Goal: Transaction & Acquisition: Obtain resource

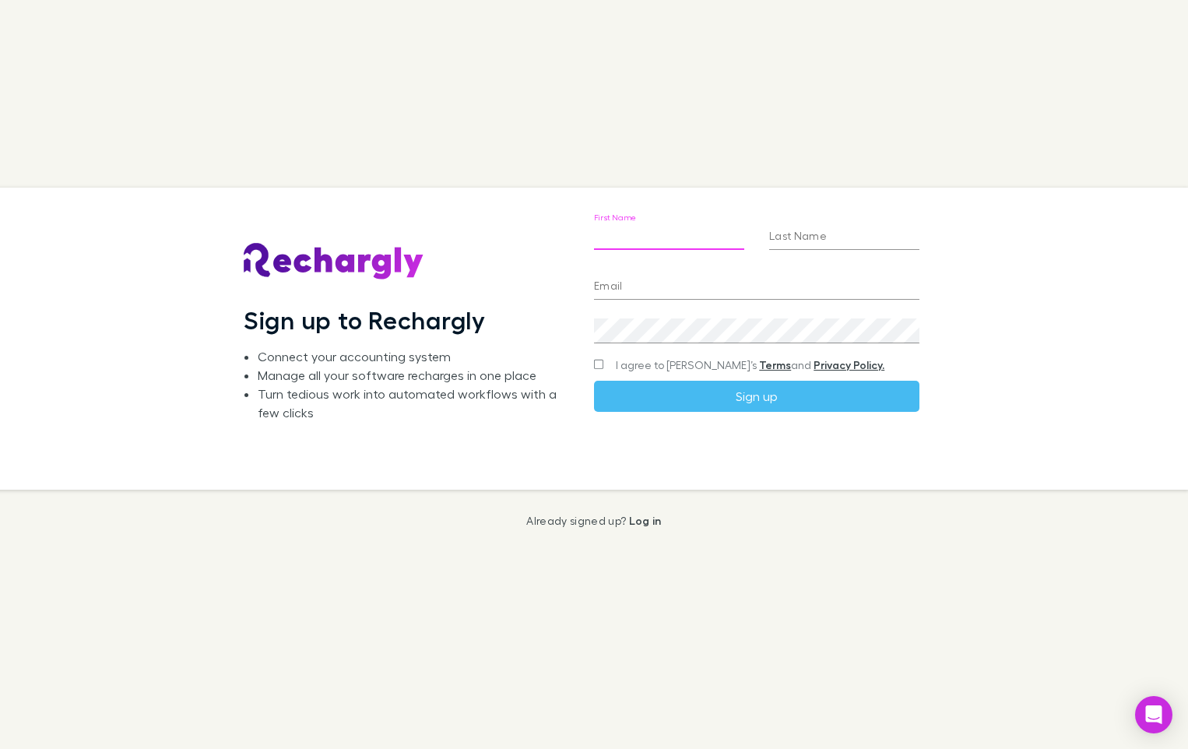
type input "*******"
type input "****"
type input "**********"
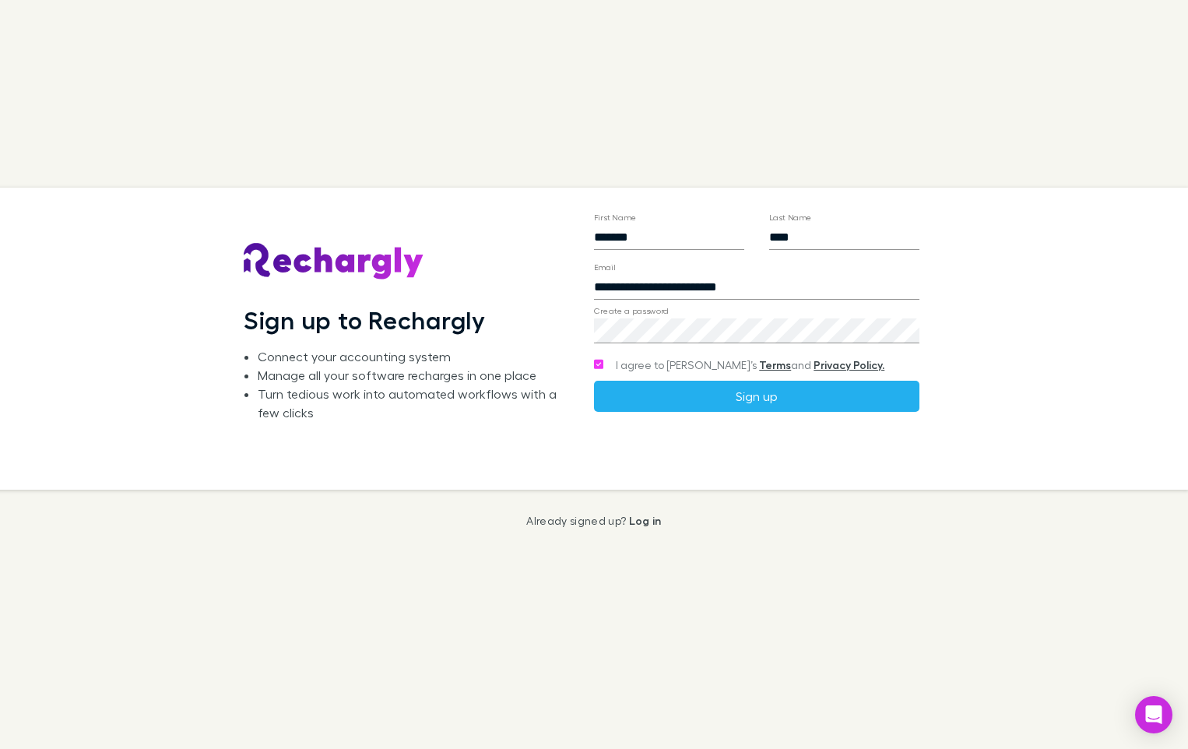
click at [624, 385] on button "Sign up" at bounding box center [756, 396] width 325 height 31
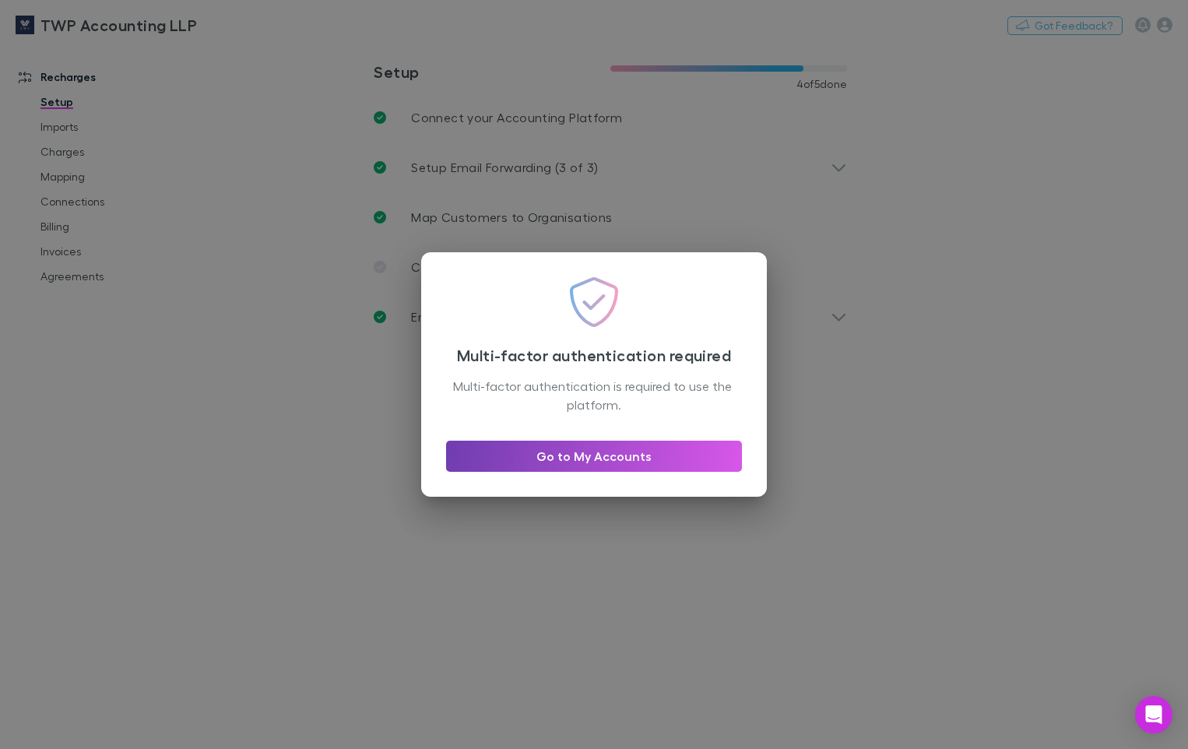
click at [632, 462] on link "Go to My Accounts" at bounding box center [594, 456] width 296 height 31
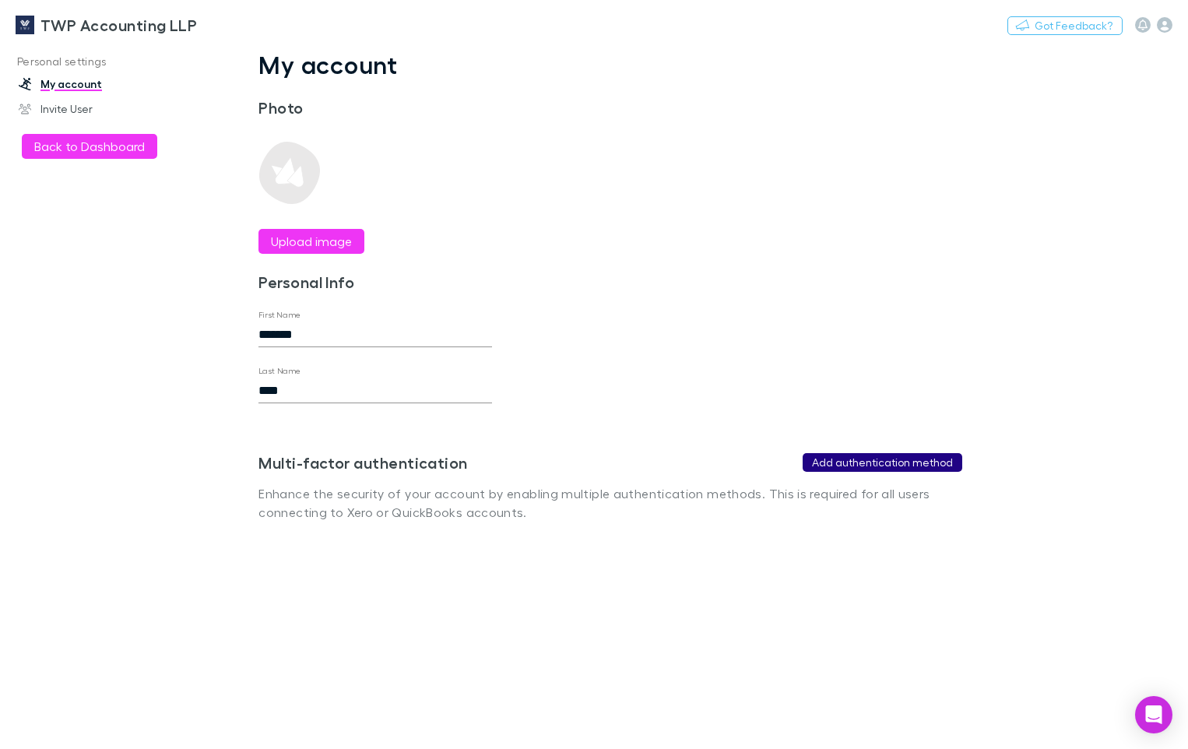
click at [850, 460] on button "Add authentication method" at bounding box center [883, 462] width 160 height 19
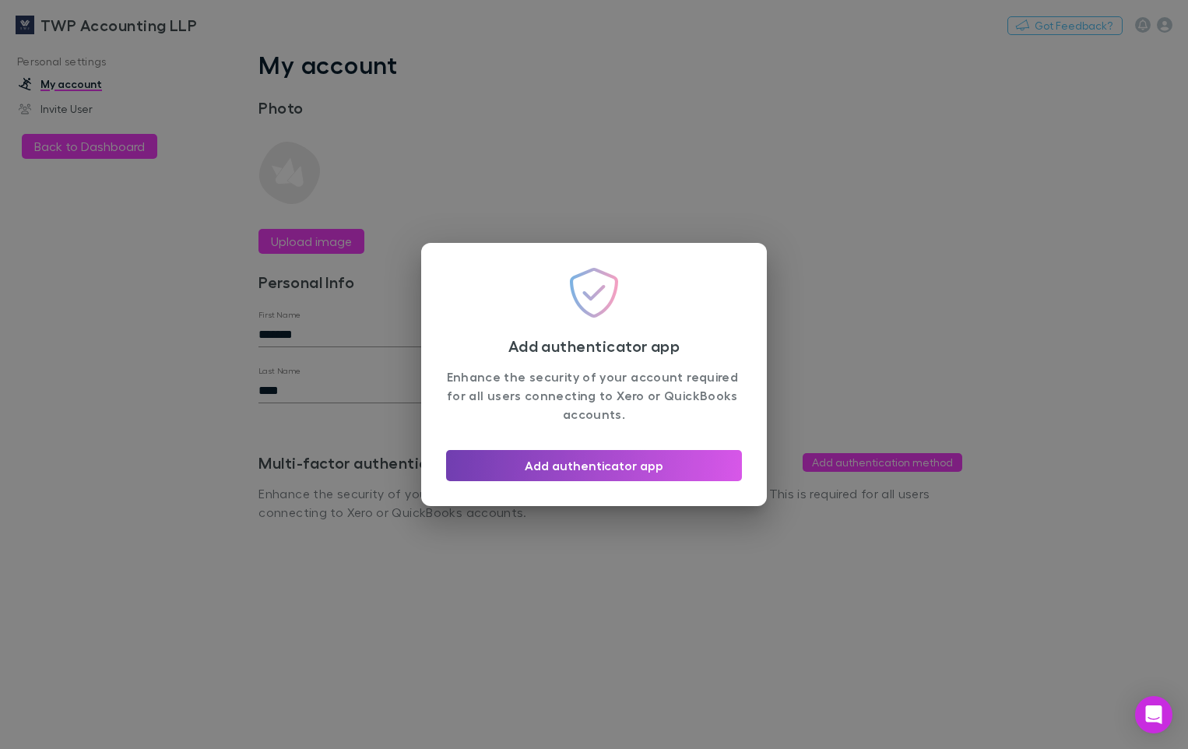
click at [571, 473] on button "Add authenticator app" at bounding box center [594, 465] width 296 height 31
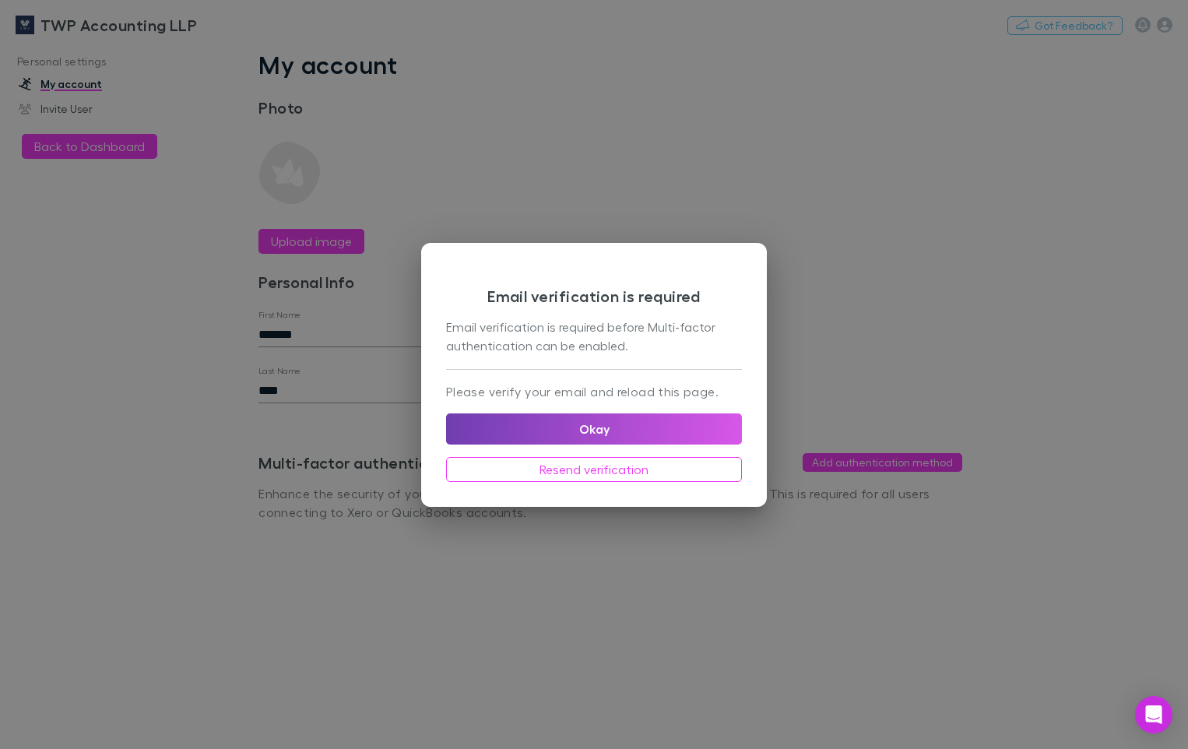
click at [562, 427] on button "Okay" at bounding box center [594, 428] width 296 height 31
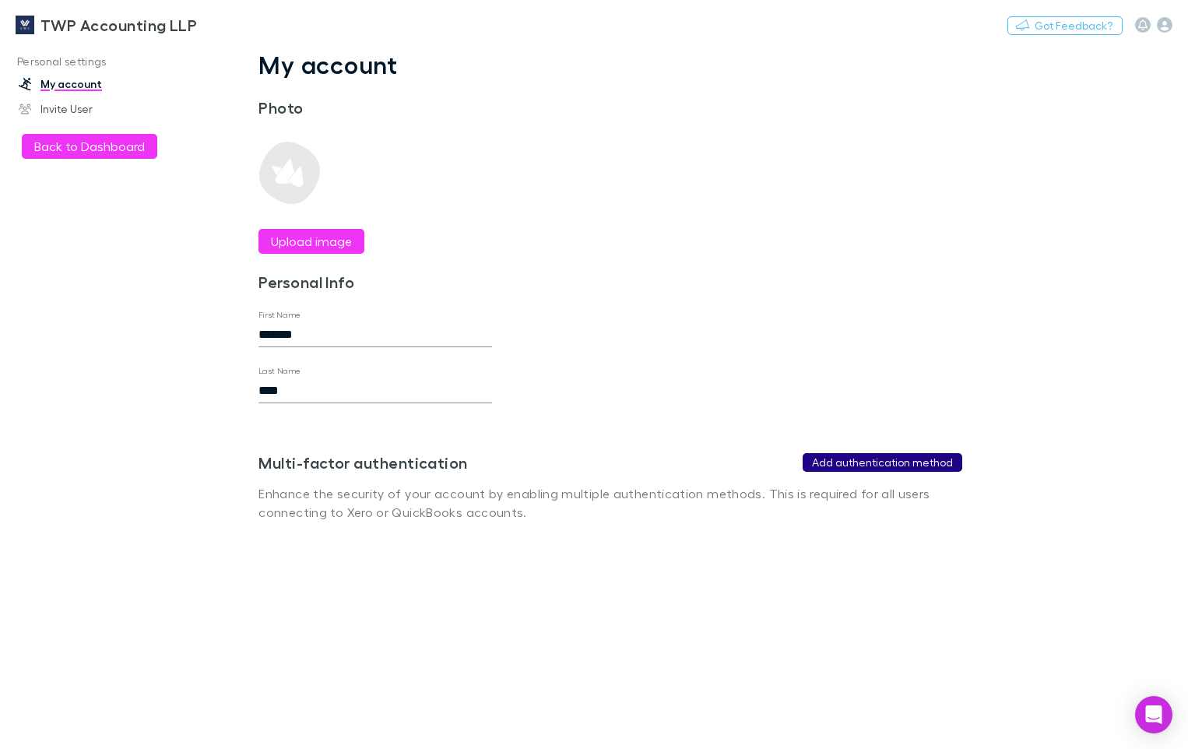
click at [830, 469] on button "Add authentication method" at bounding box center [883, 462] width 160 height 19
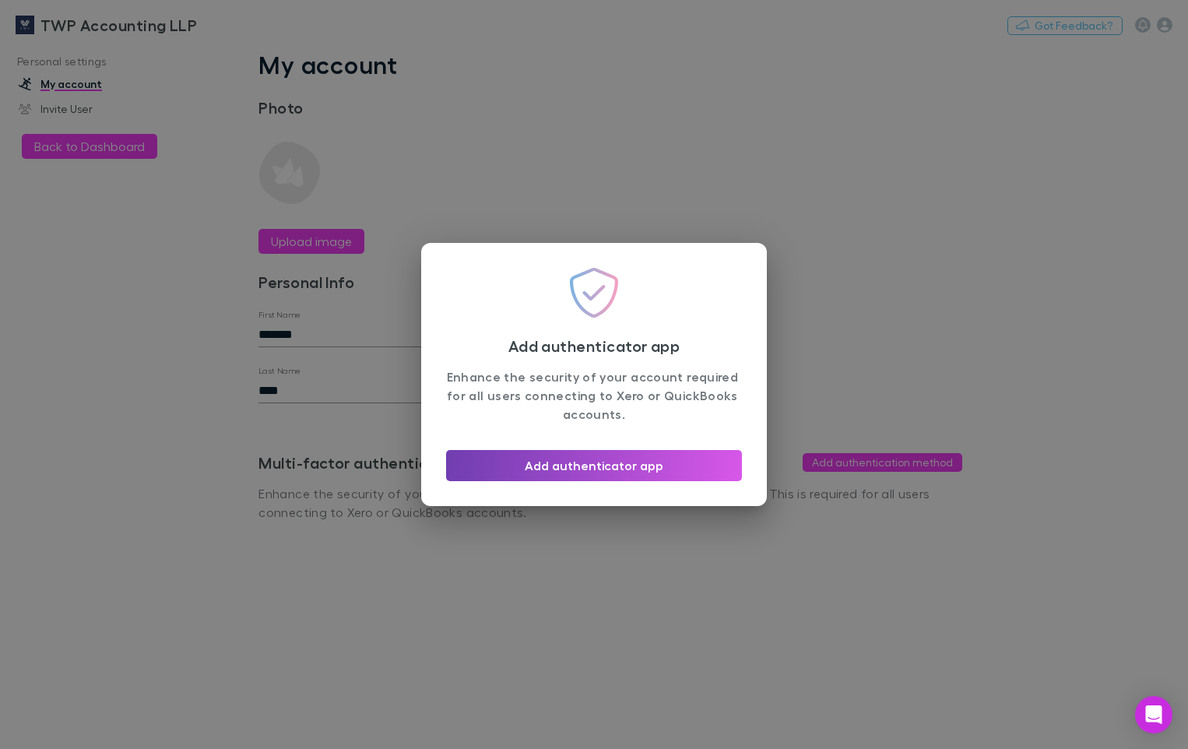
click at [610, 461] on button "Add authenticator app" at bounding box center [594, 465] width 296 height 31
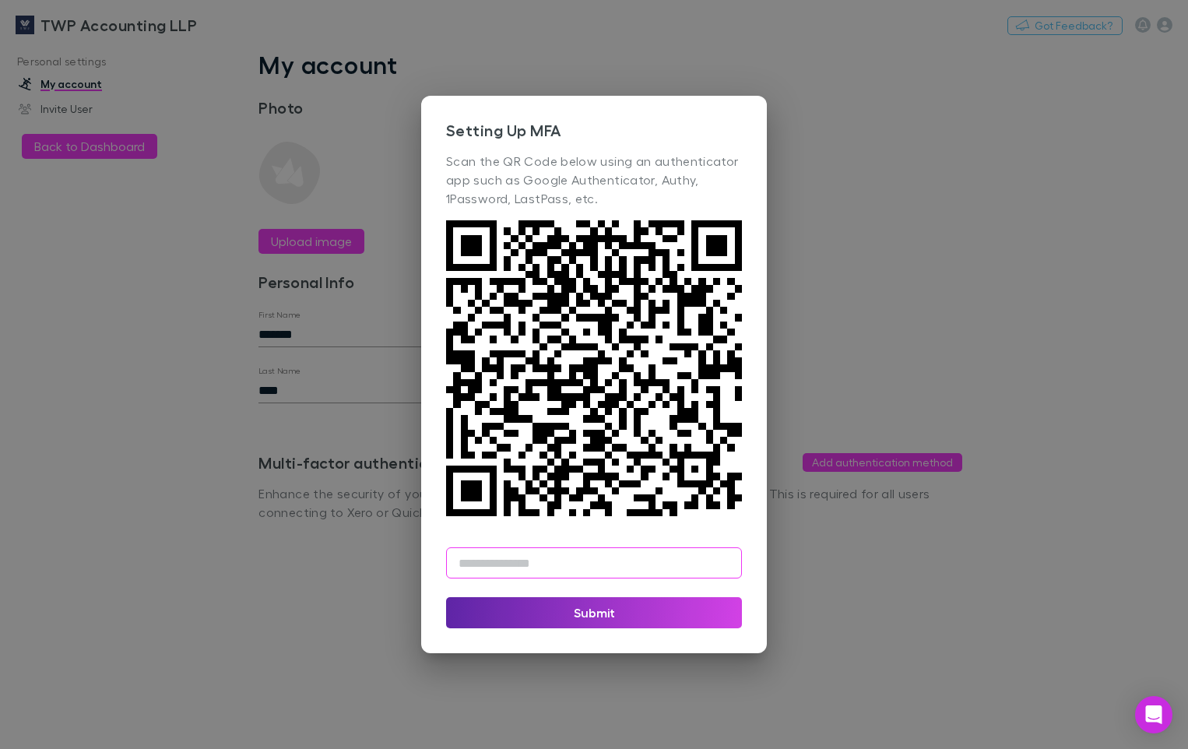
click at [561, 570] on input "text" at bounding box center [594, 562] width 296 height 31
type input "******"
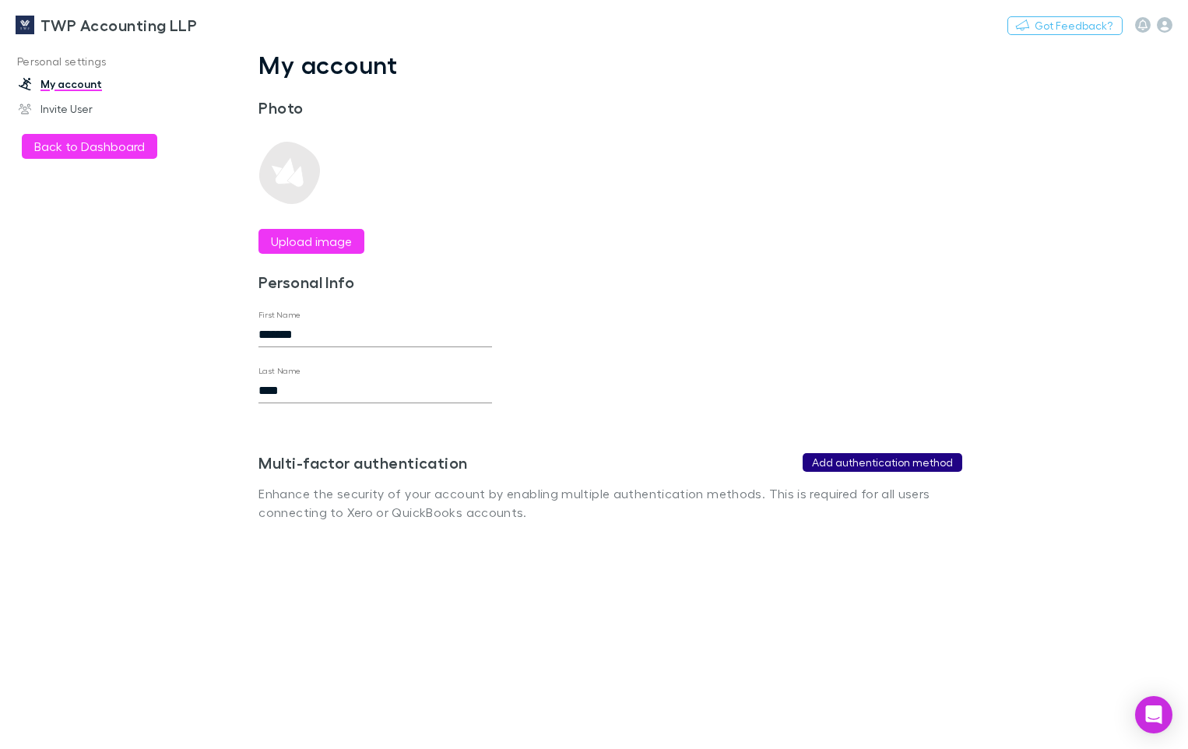
click at [874, 465] on button "Add authentication method" at bounding box center [883, 462] width 160 height 19
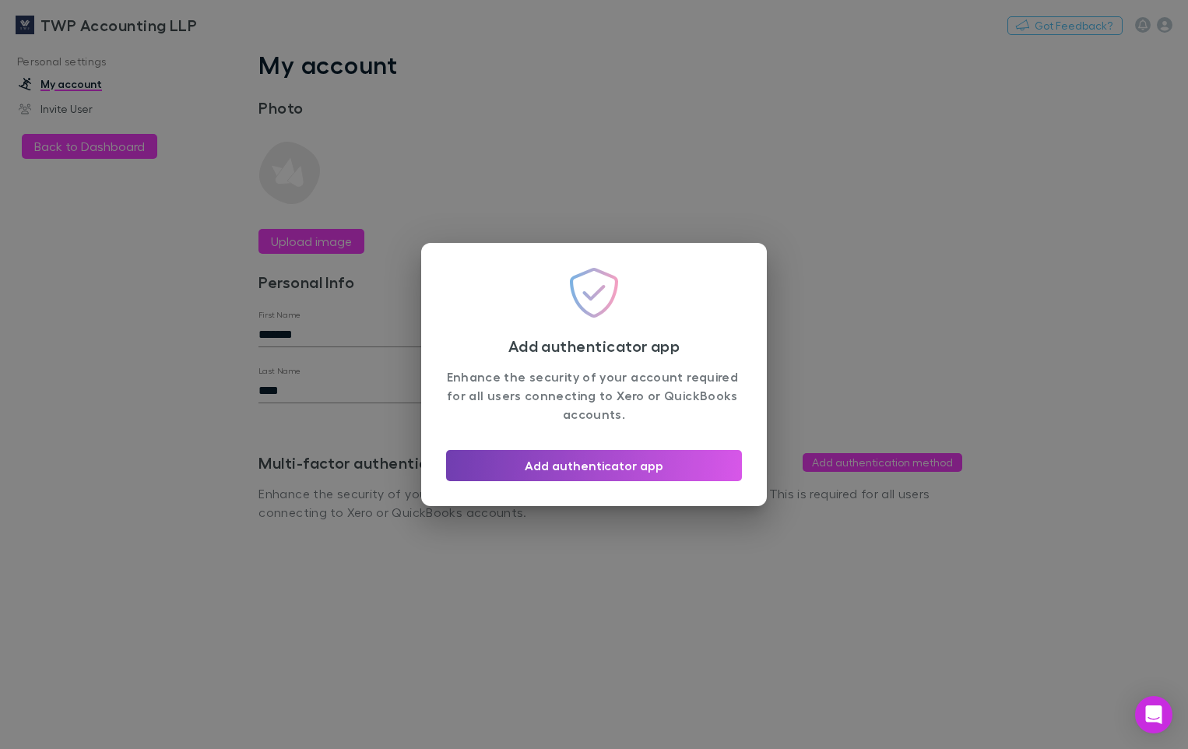
click at [596, 462] on button "Add authenticator app" at bounding box center [594, 465] width 296 height 31
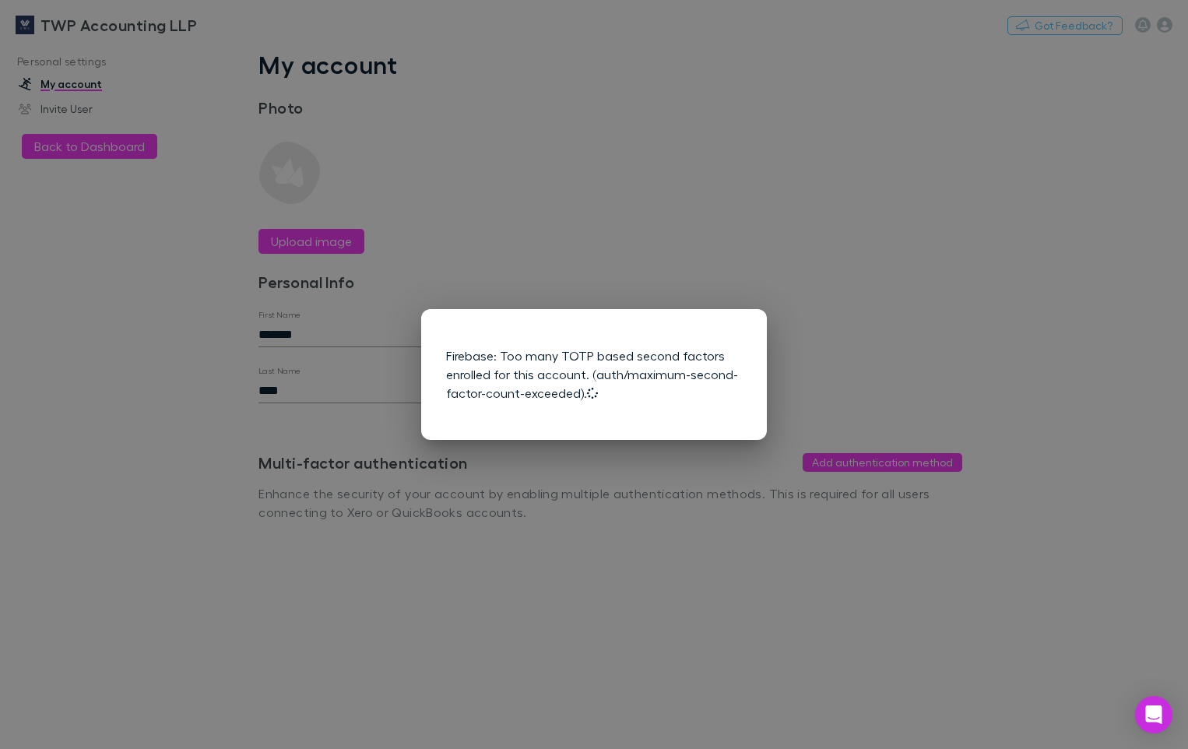
click at [807, 348] on div "Firebase: Too many TOTP based second factors enrolled for this account. (auth/m…" at bounding box center [594, 374] width 1188 height 749
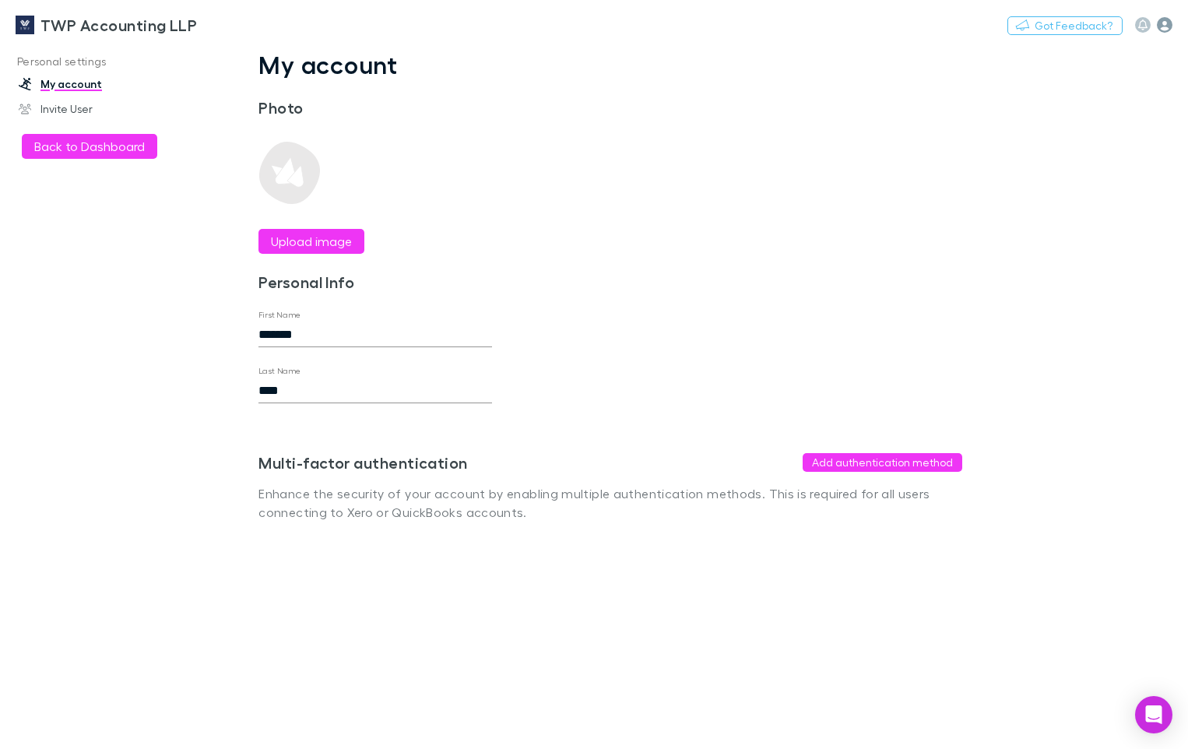
click at [1165, 24] on icon "button" at bounding box center [1165, 25] width 16 height 16
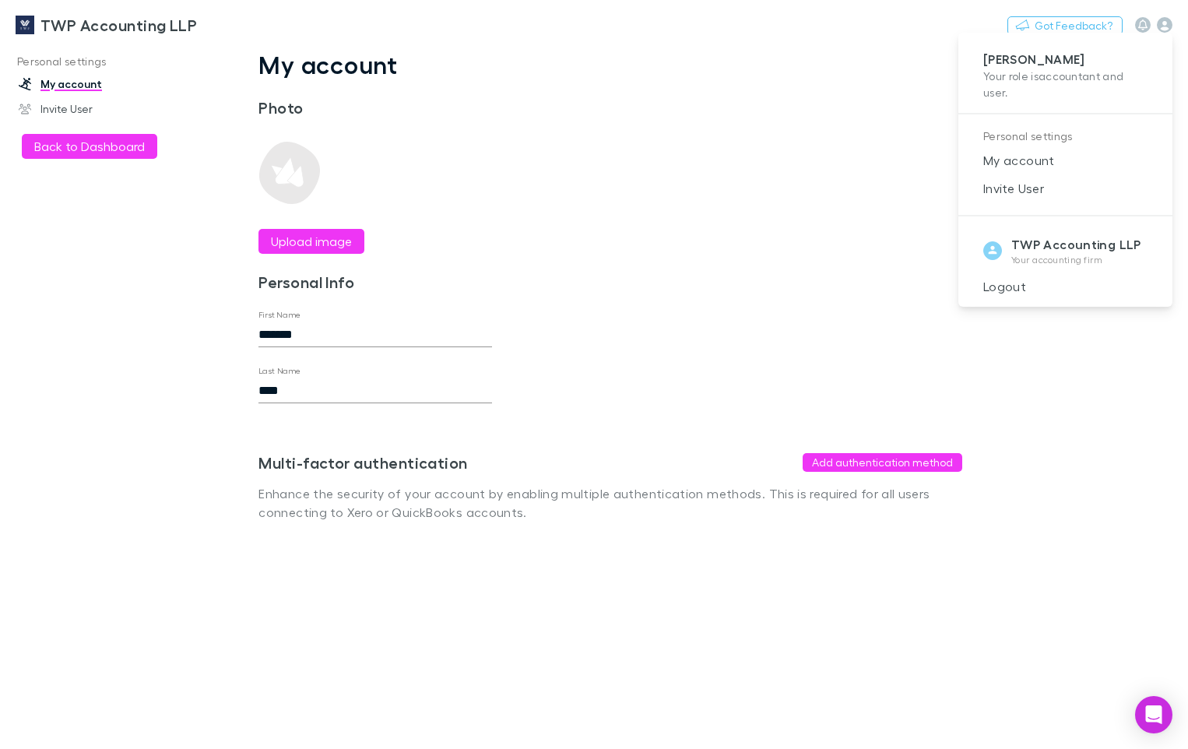
click at [613, 214] on div at bounding box center [594, 374] width 1188 height 749
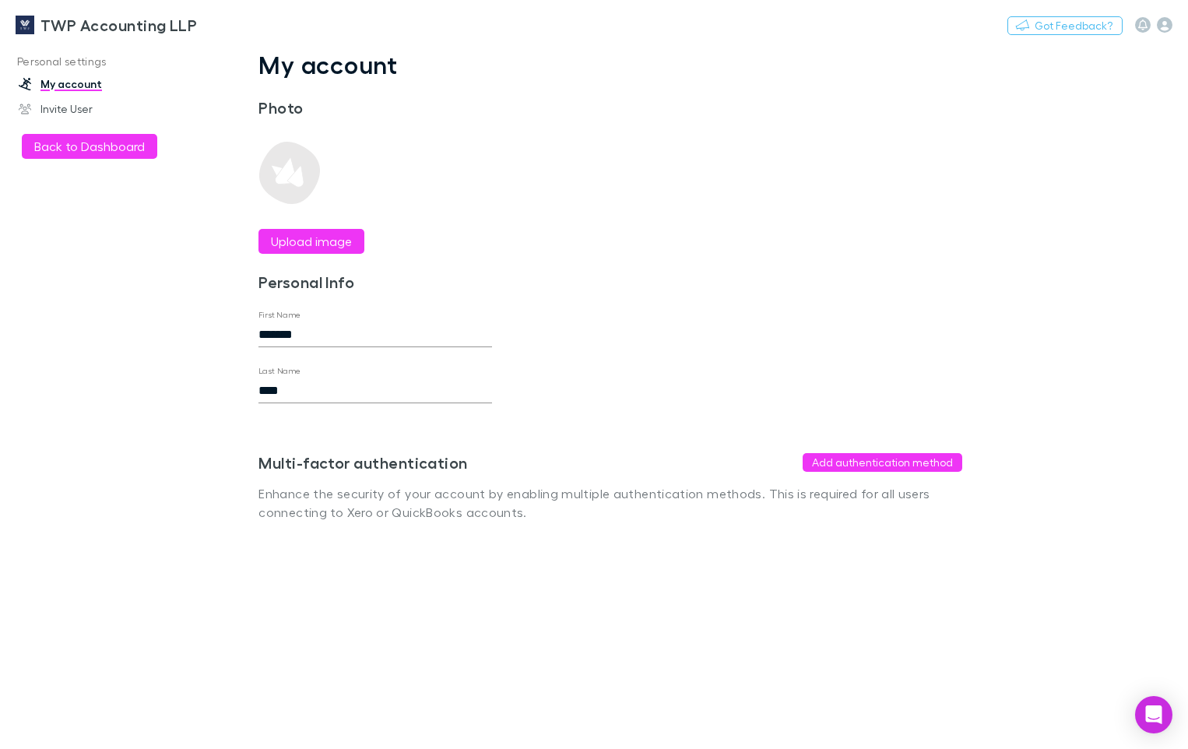
click at [57, 86] on link "My account" at bounding box center [103, 84] width 201 height 25
click at [81, 153] on button "Back to Dashboard" at bounding box center [89, 146] width 135 height 25
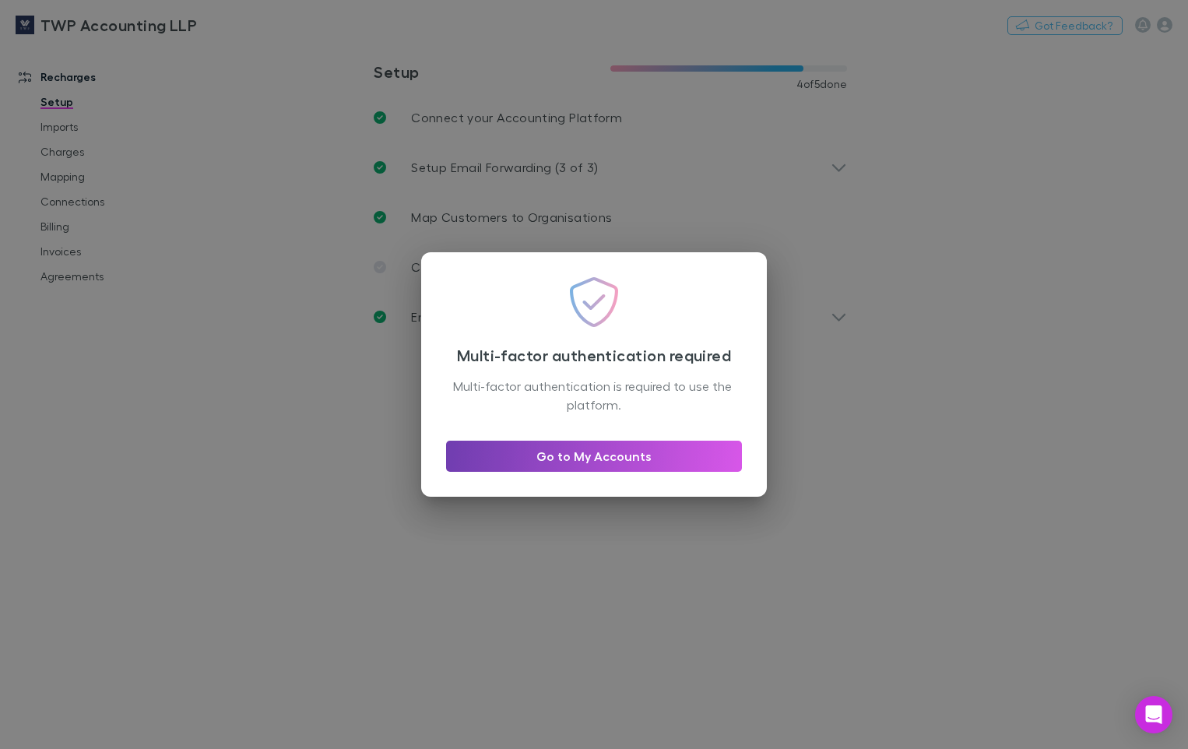
click at [540, 452] on link "Go to My Accounts" at bounding box center [594, 456] width 296 height 31
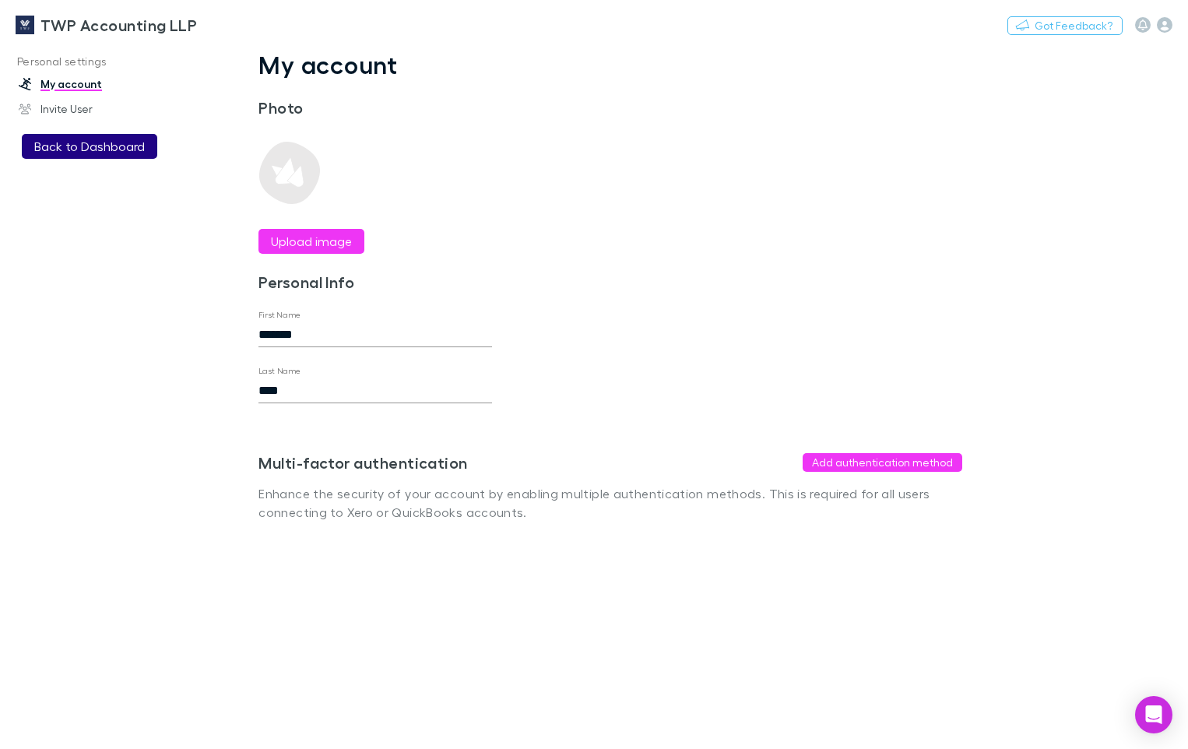
click at [88, 142] on button "Back to Dashboard" at bounding box center [89, 146] width 135 height 25
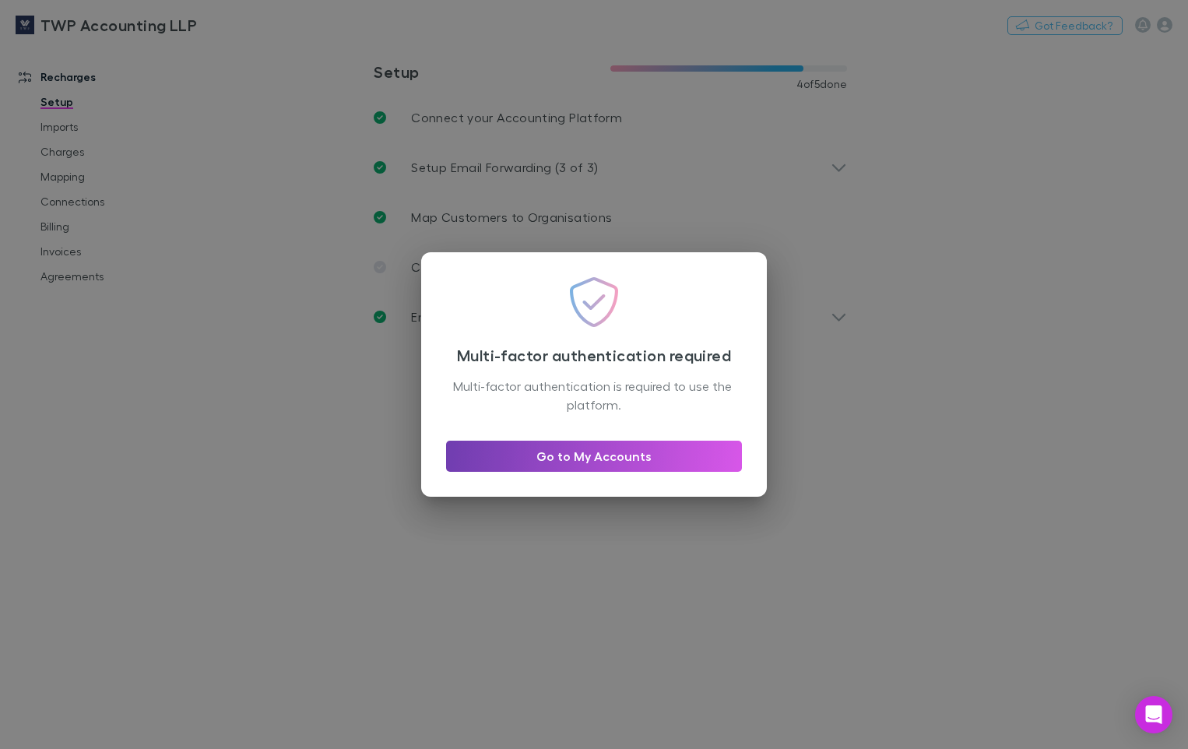
click at [481, 456] on link "Go to My Accounts" at bounding box center [594, 456] width 296 height 31
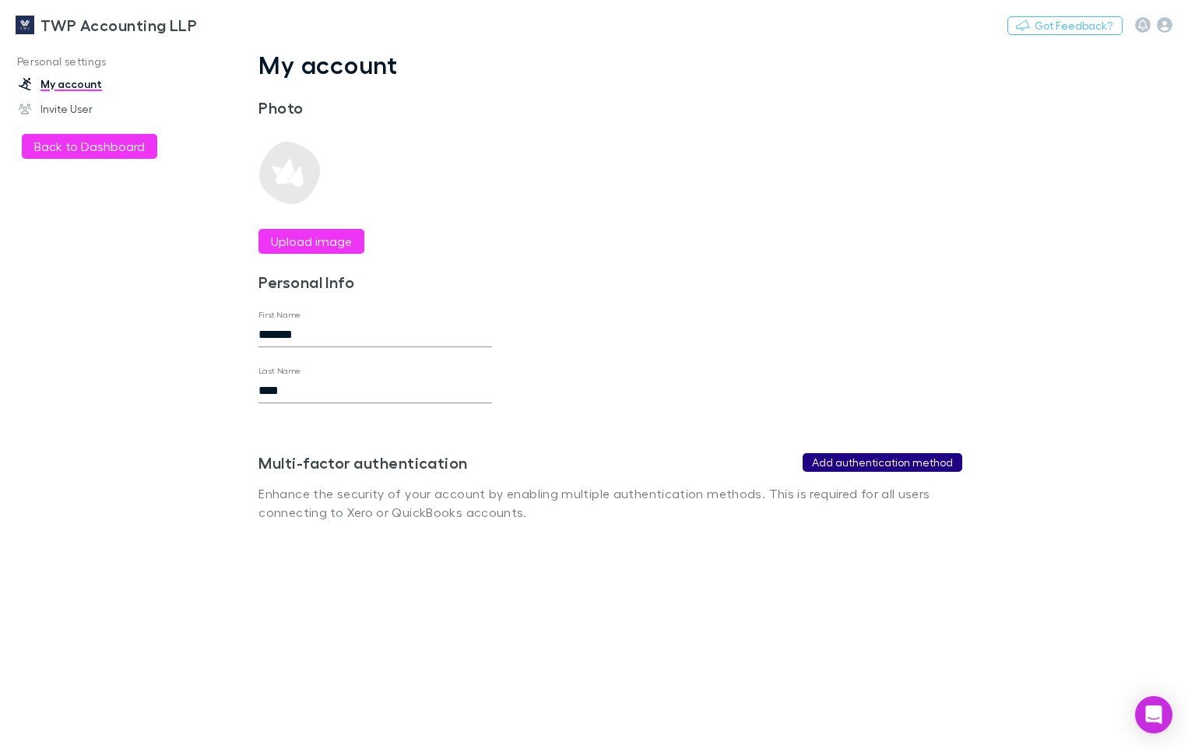
click at [873, 461] on button "Add authentication method" at bounding box center [883, 462] width 160 height 19
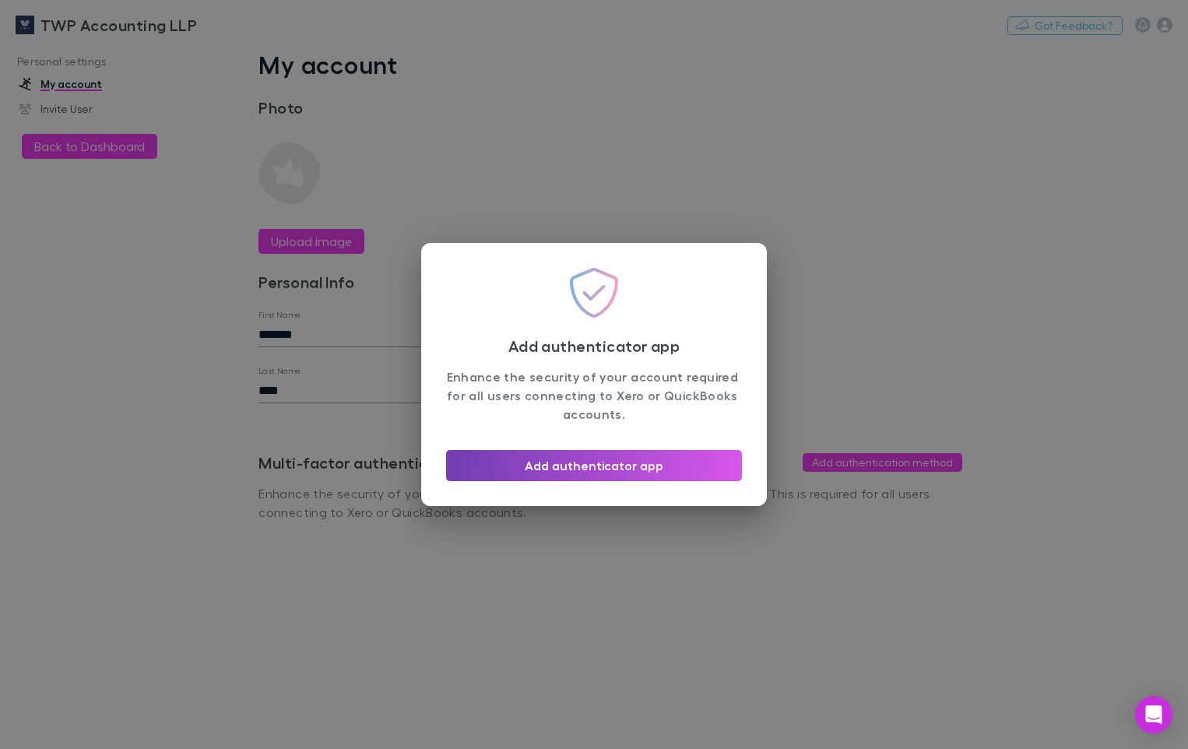
click at [575, 469] on button "Add authenticator app" at bounding box center [594, 465] width 296 height 31
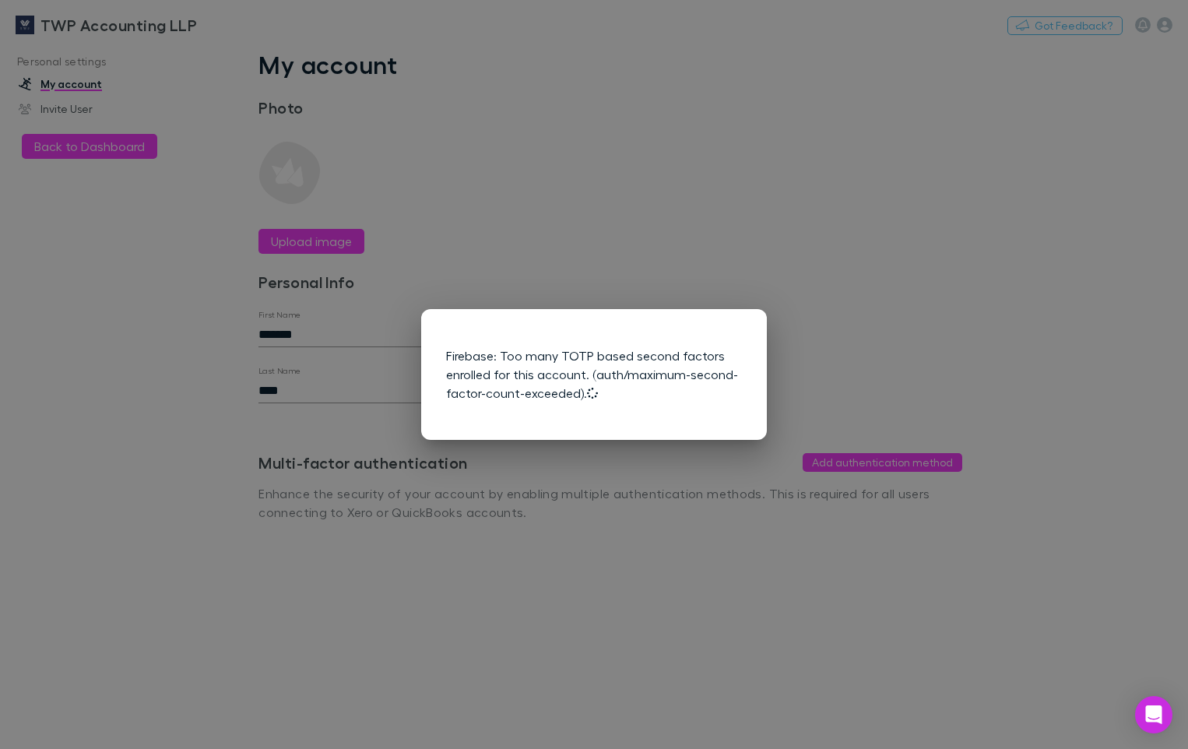
click at [894, 397] on div "Firebase: Too many TOTP based second factors enrolled for this account. (auth/m…" at bounding box center [594, 374] width 1188 height 749
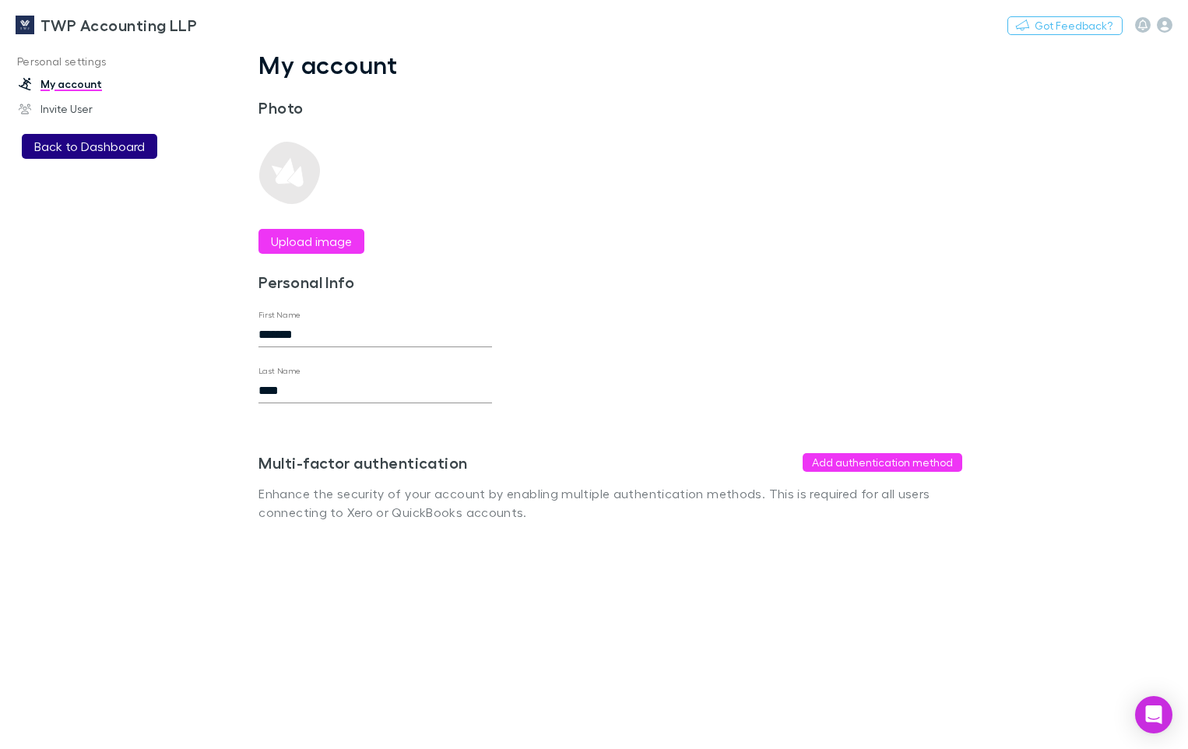
click at [118, 149] on button "Back to Dashboard" at bounding box center [89, 146] width 135 height 25
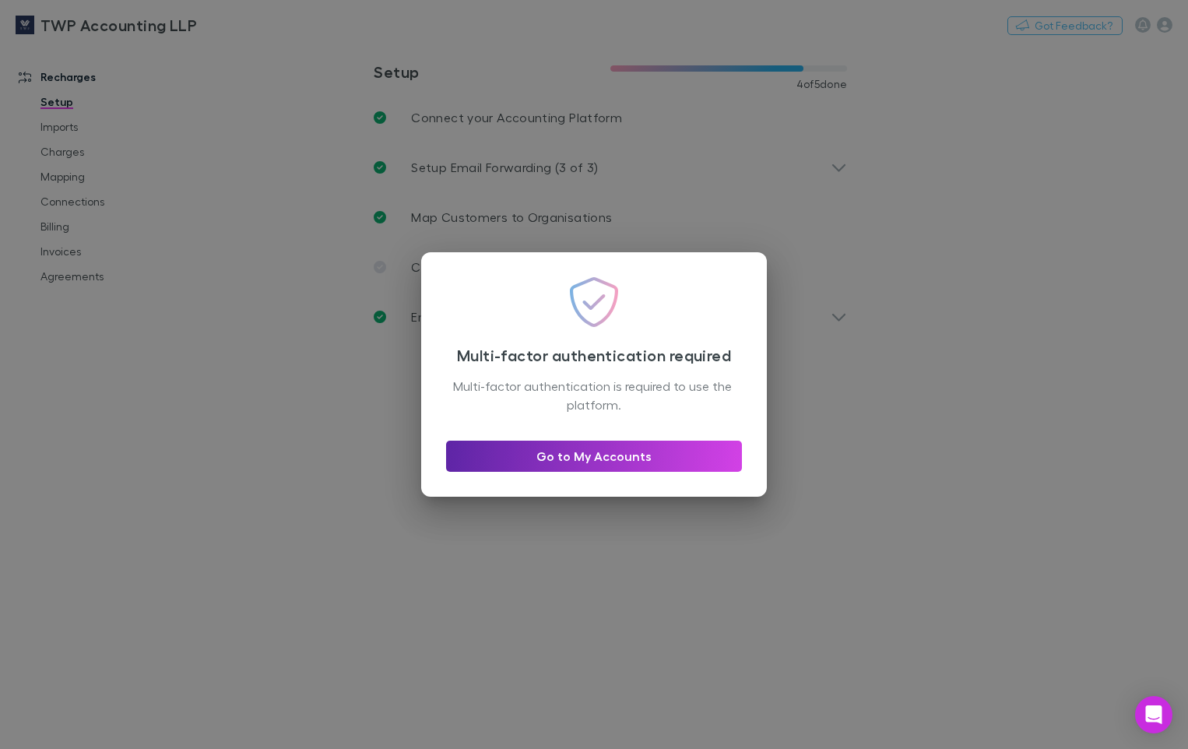
click at [974, 513] on div "Multi-factor authentication required Multi-factor authentication is required to…" at bounding box center [594, 374] width 1188 height 749
click at [558, 455] on link "Go to My Accounts" at bounding box center [594, 456] width 296 height 31
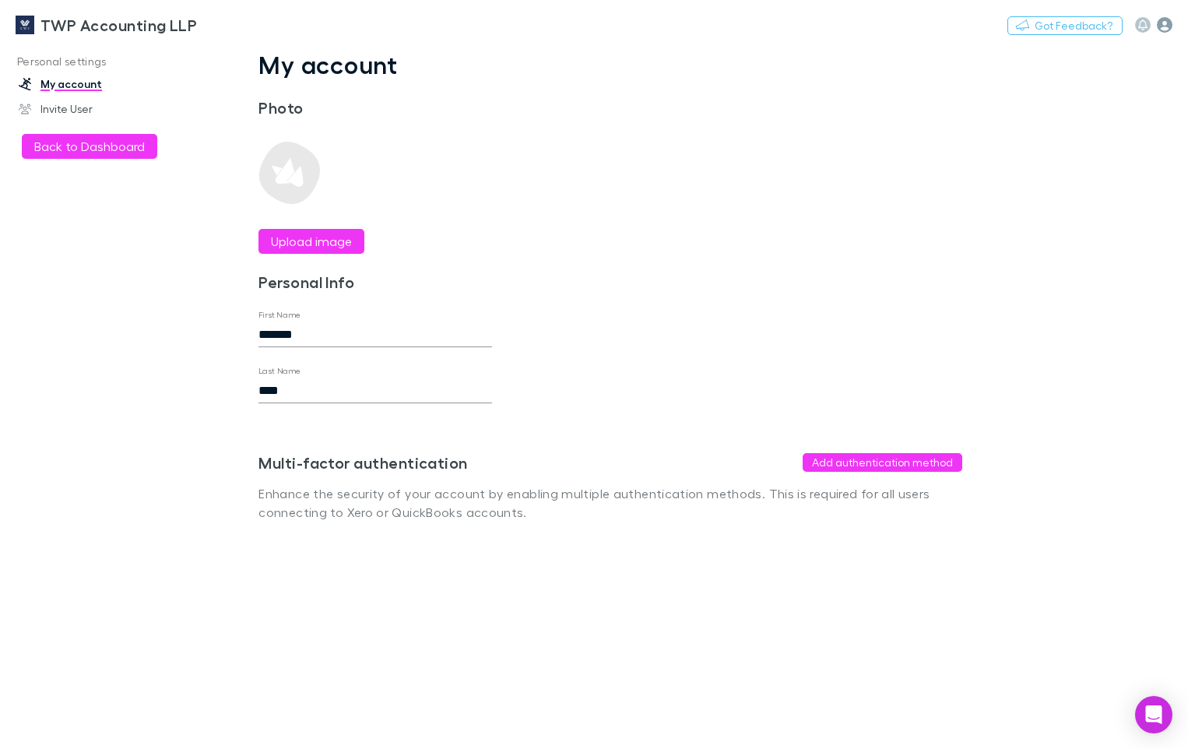
click at [1161, 19] on icon "button" at bounding box center [1165, 25] width 16 height 16
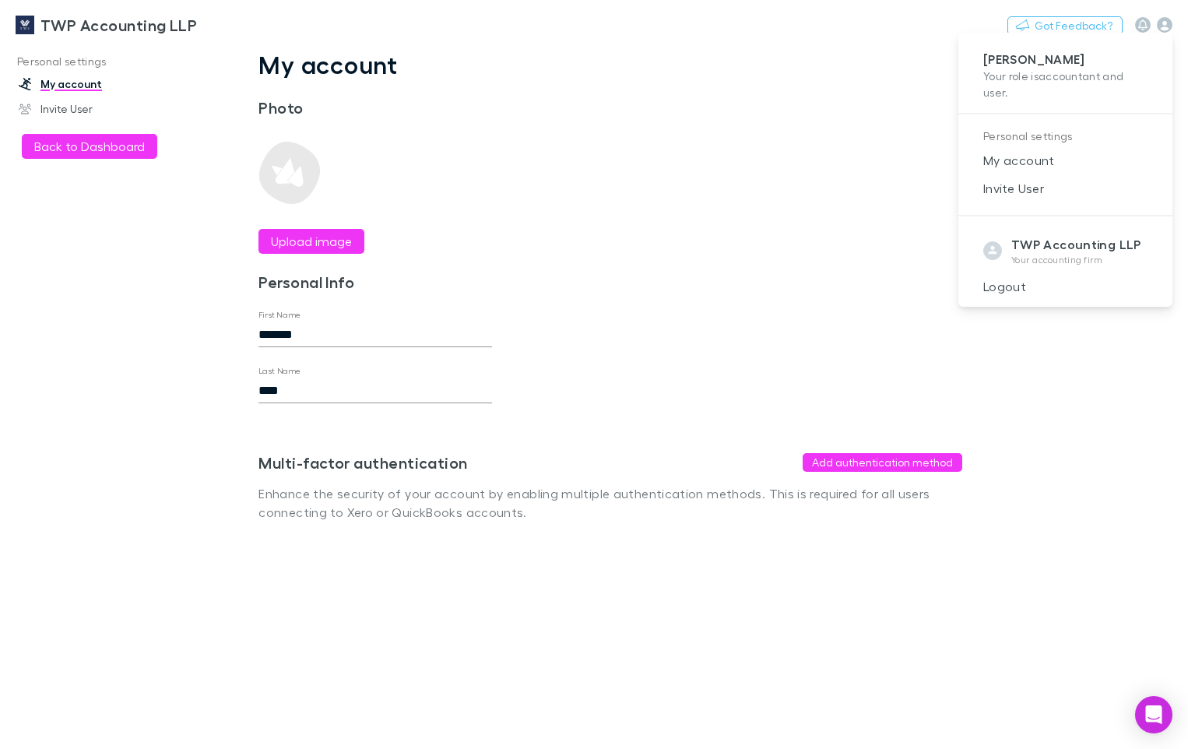
click at [100, 245] on div at bounding box center [594, 374] width 1188 height 749
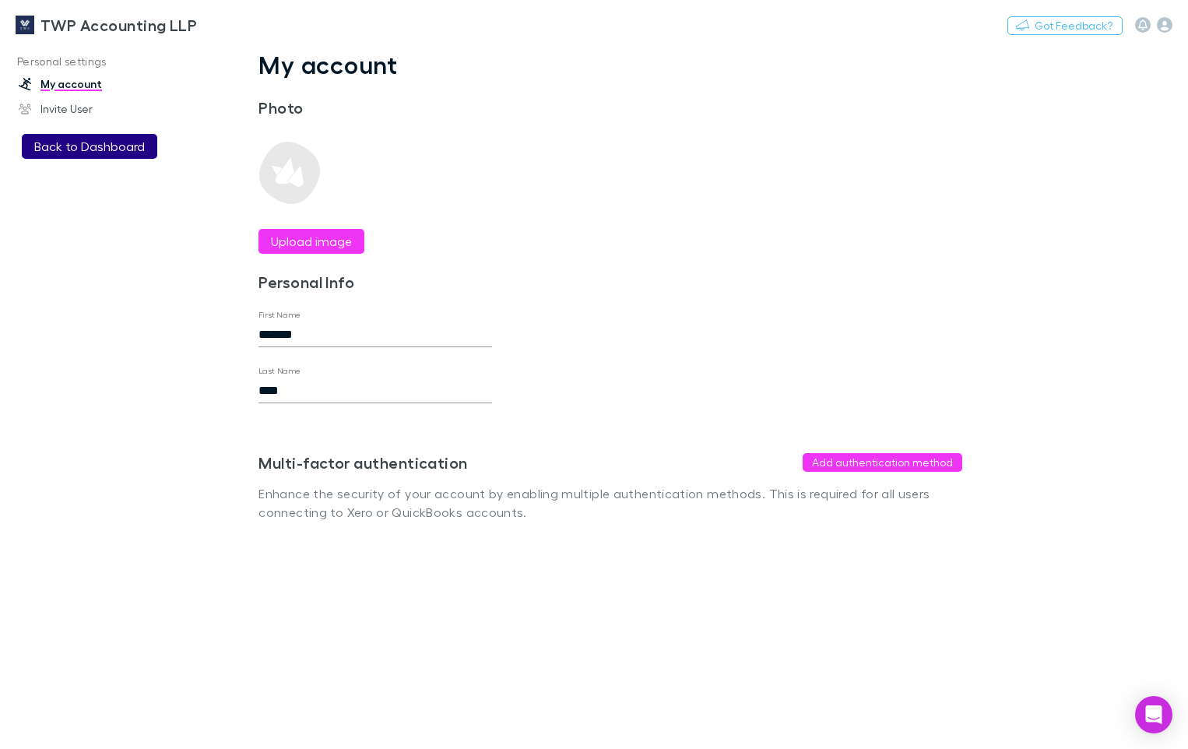
click at [105, 147] on button "Back to Dashboard" at bounding box center [89, 146] width 135 height 25
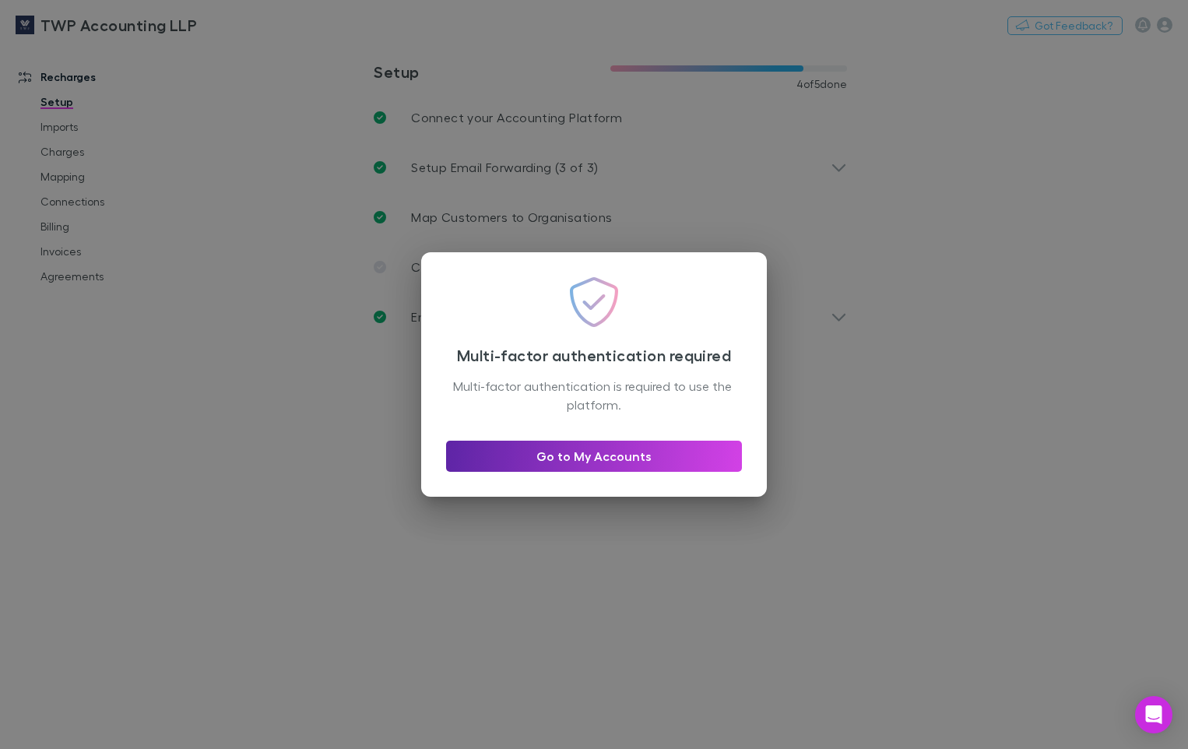
click at [1053, 420] on div "Multi-factor authentication required Multi-factor authentication is required to…" at bounding box center [594, 374] width 1188 height 749
drag, startPoint x: 1053, startPoint y: 420, endPoint x: 960, endPoint y: 446, distance: 97.1
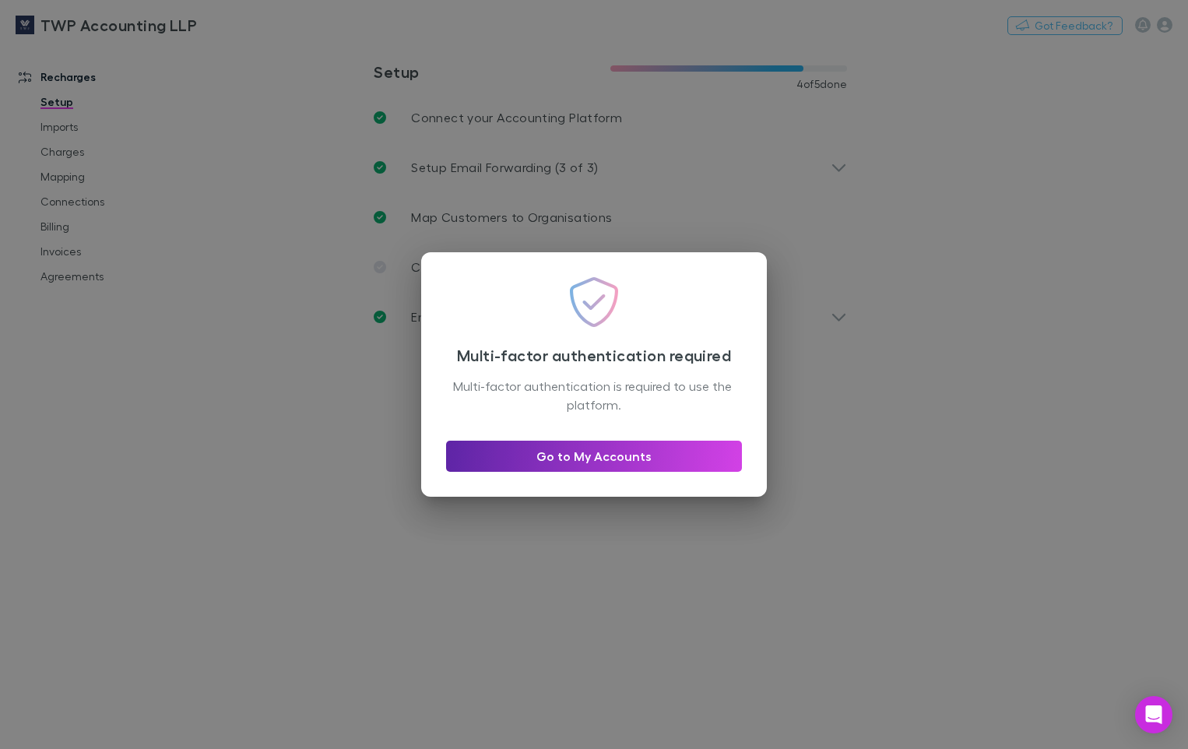
click at [960, 445] on div "Multi-factor authentication required Multi-factor authentication is required to…" at bounding box center [594, 374] width 1188 height 749
click at [654, 449] on link "Go to My Accounts" at bounding box center [594, 456] width 296 height 31
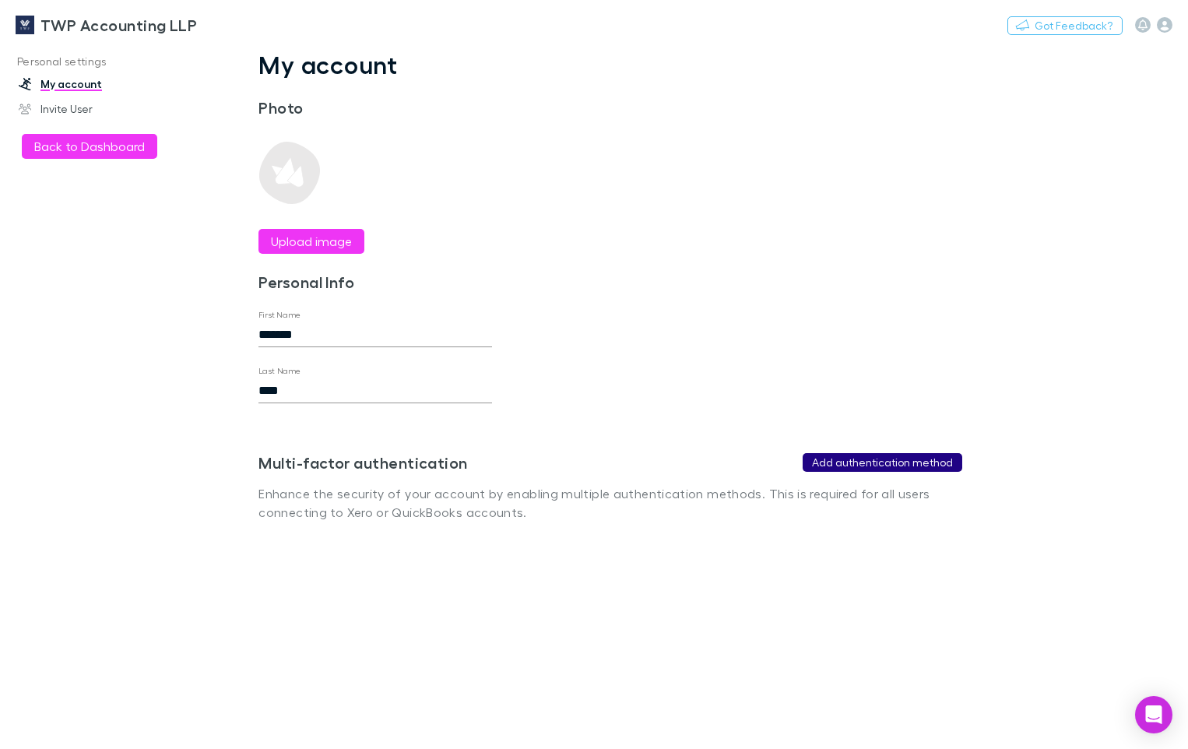
click at [838, 457] on button "Add authentication method" at bounding box center [883, 462] width 160 height 19
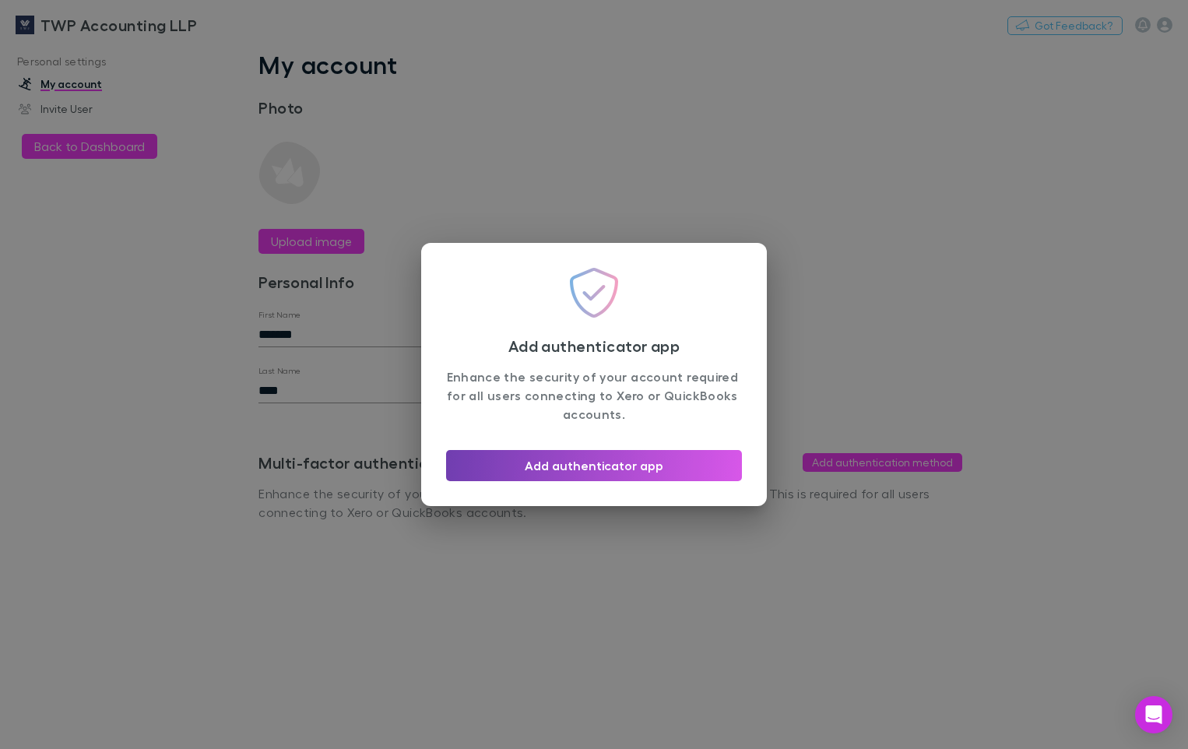
click at [578, 475] on button "Add authenticator app" at bounding box center [594, 465] width 296 height 31
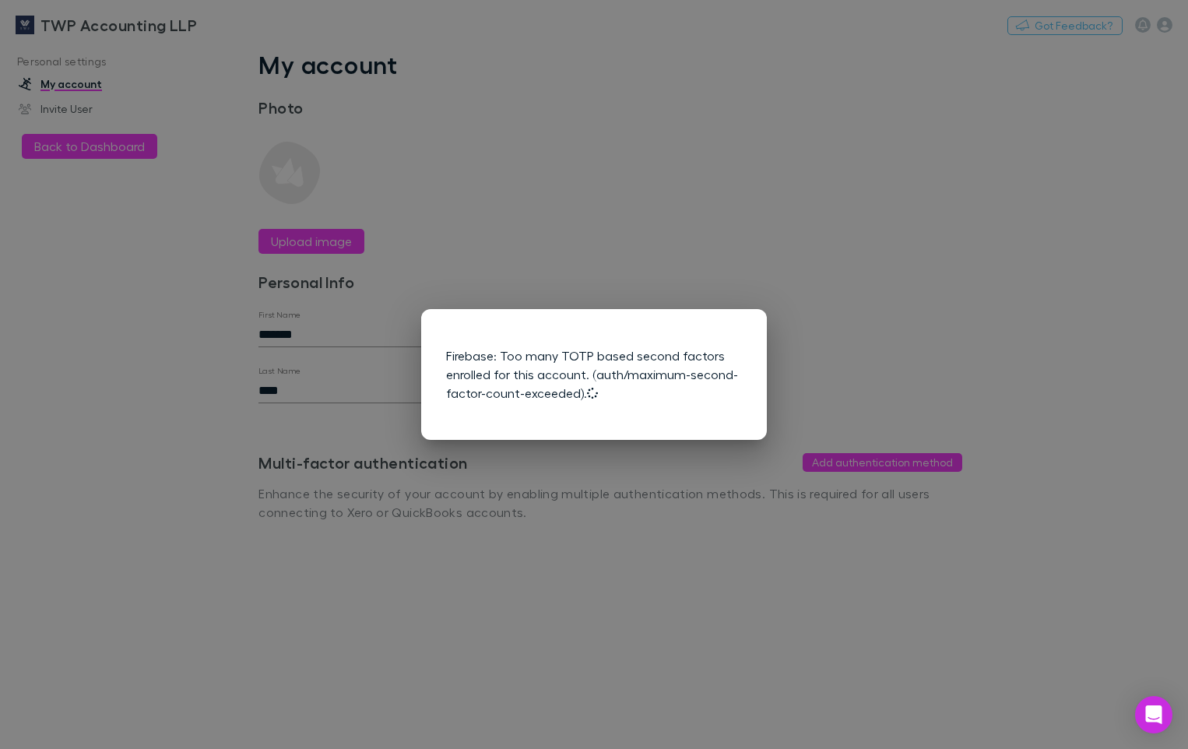
click at [875, 420] on div "Firebase: Too many TOTP based second factors enrolled for this account. (auth/m…" at bounding box center [594, 374] width 1188 height 749
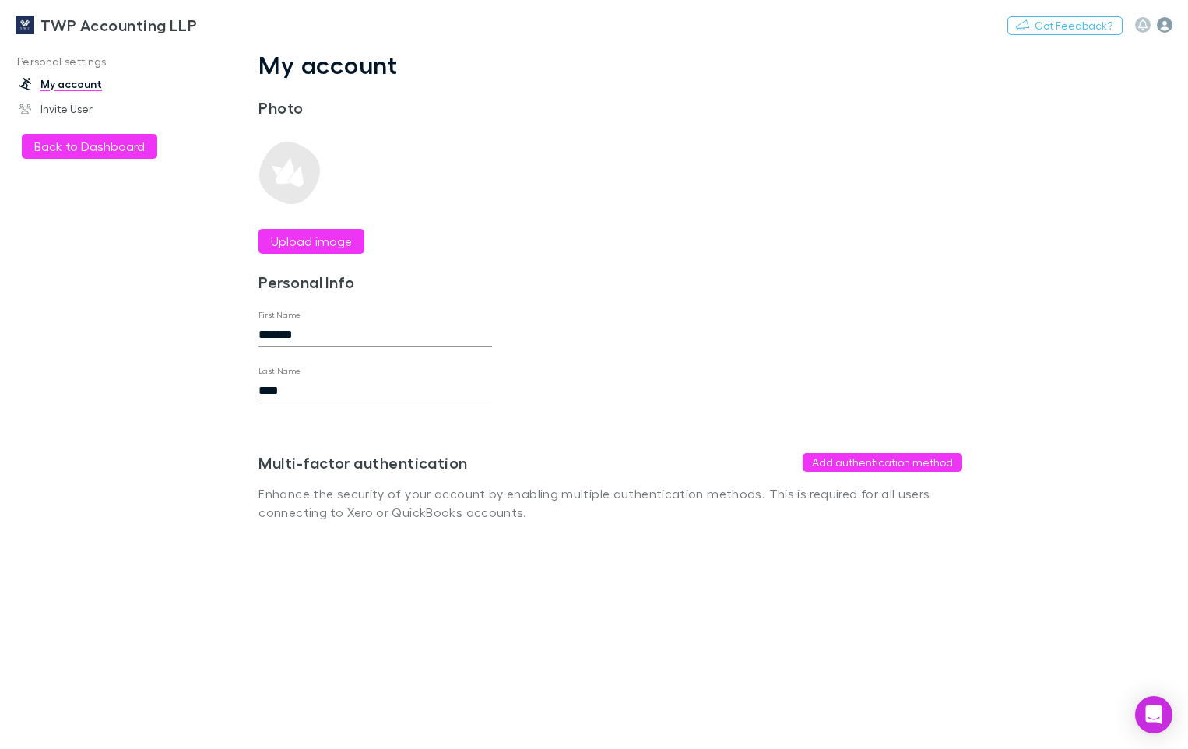
click at [1161, 23] on icon "button" at bounding box center [1165, 25] width 16 height 16
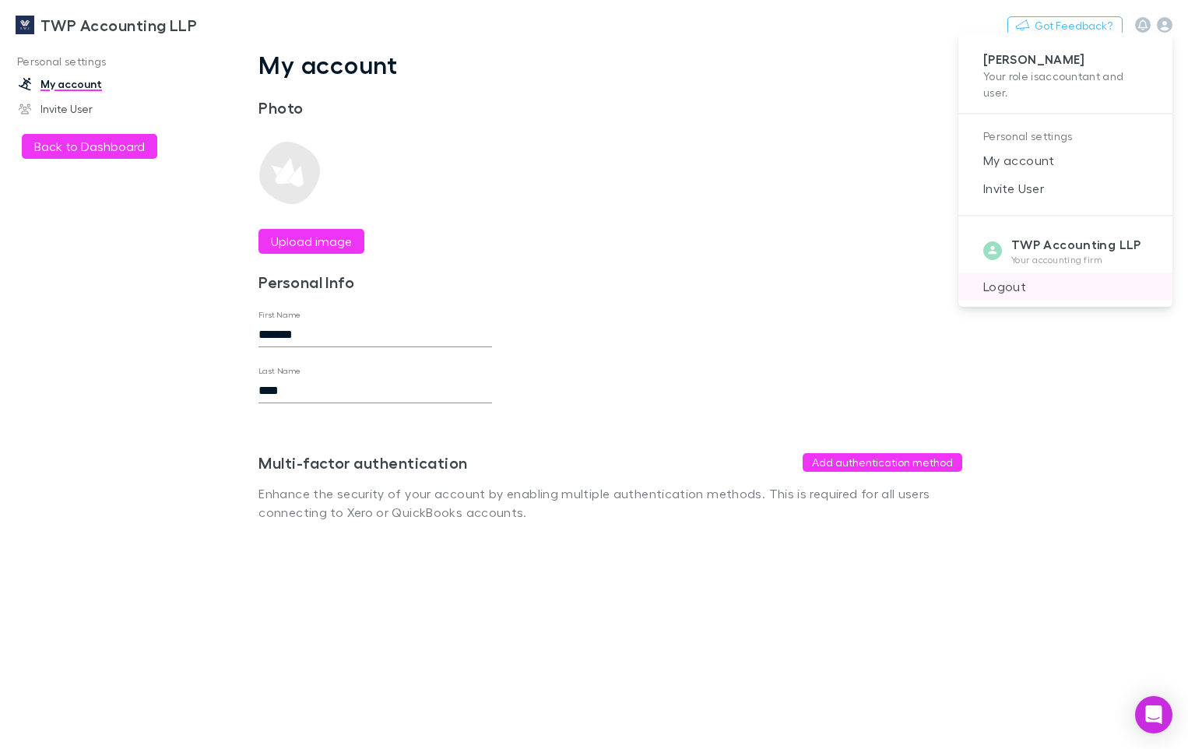
click at [1000, 288] on span "Logout" at bounding box center [1065, 286] width 189 height 19
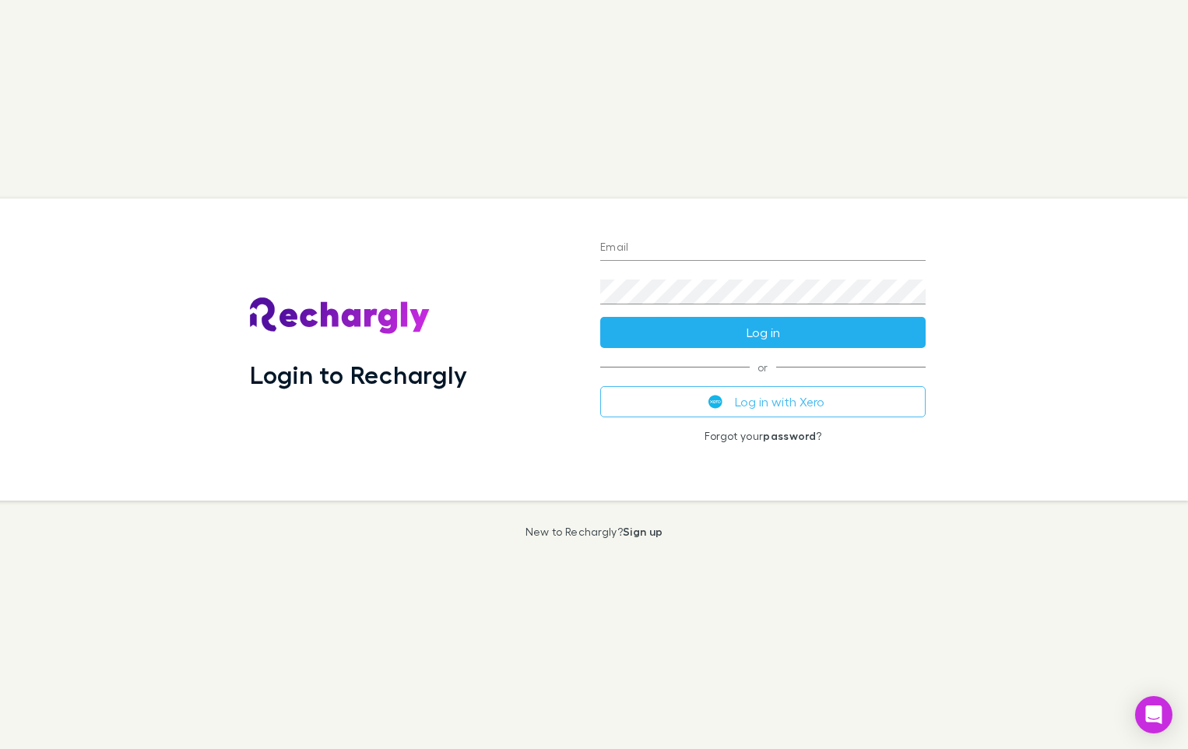
type input "**********"
click at [702, 330] on button "Log in" at bounding box center [762, 332] width 325 height 31
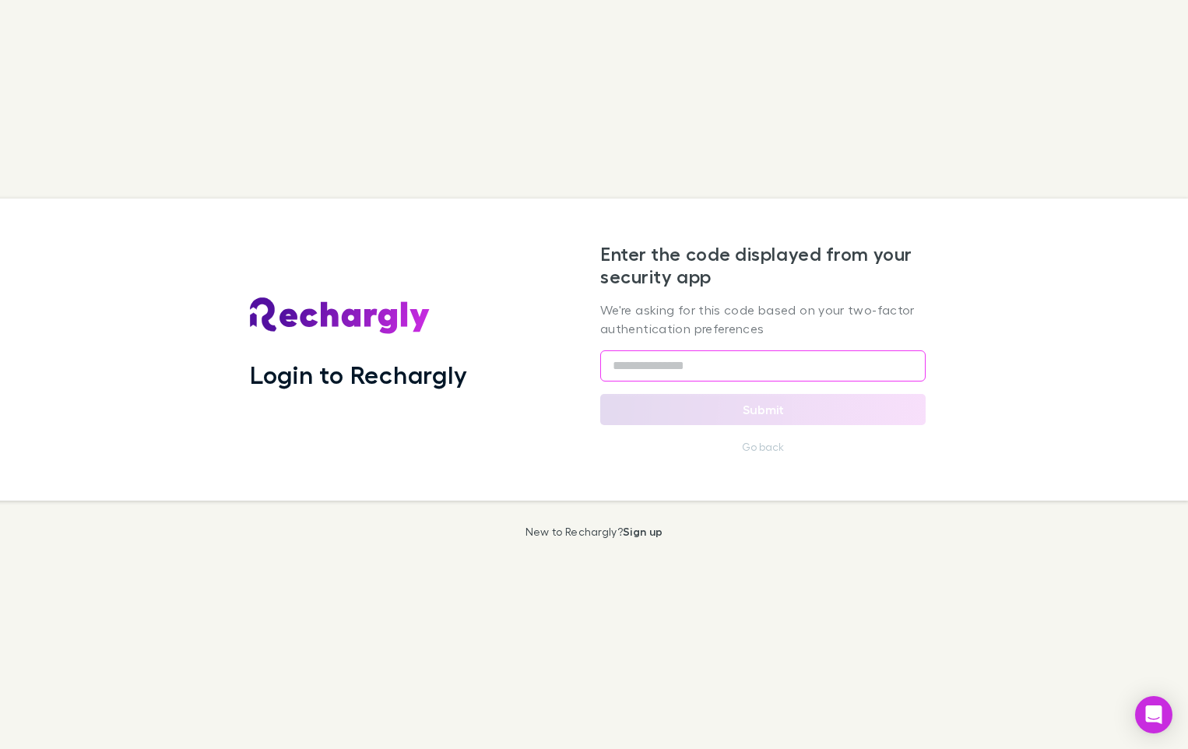
click at [627, 369] on input "text" at bounding box center [762, 365] width 325 height 31
type input "*"
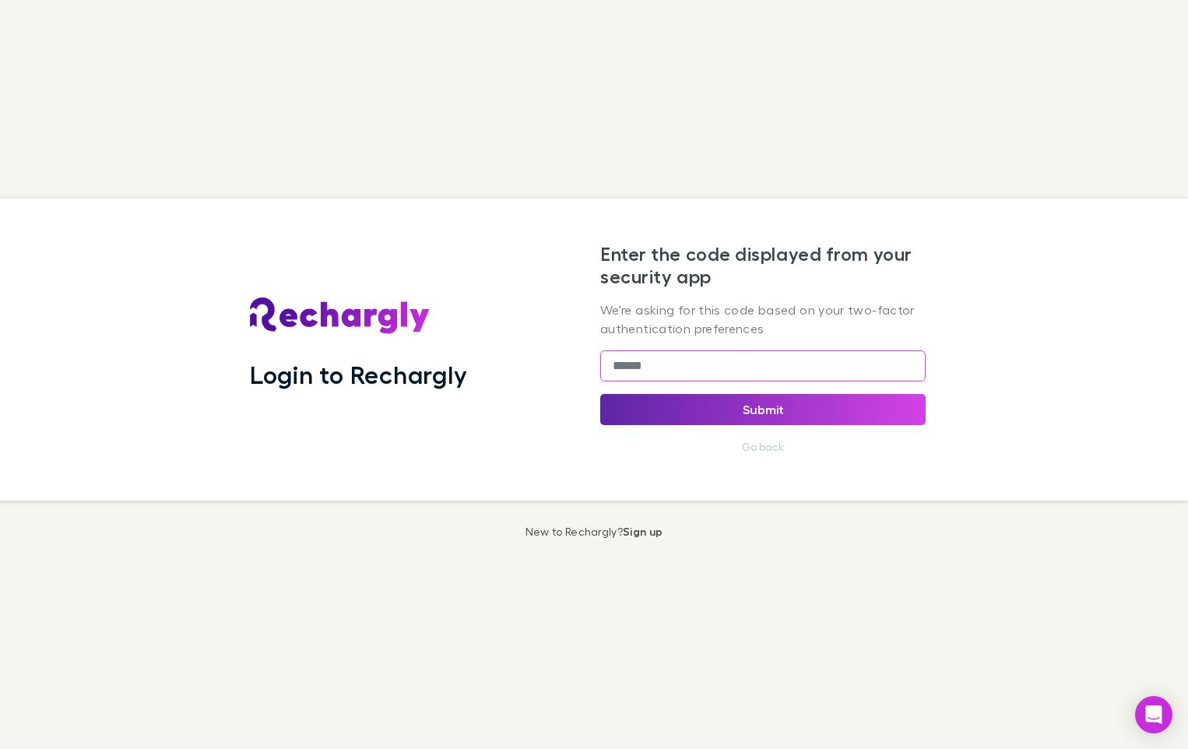
type input "******"
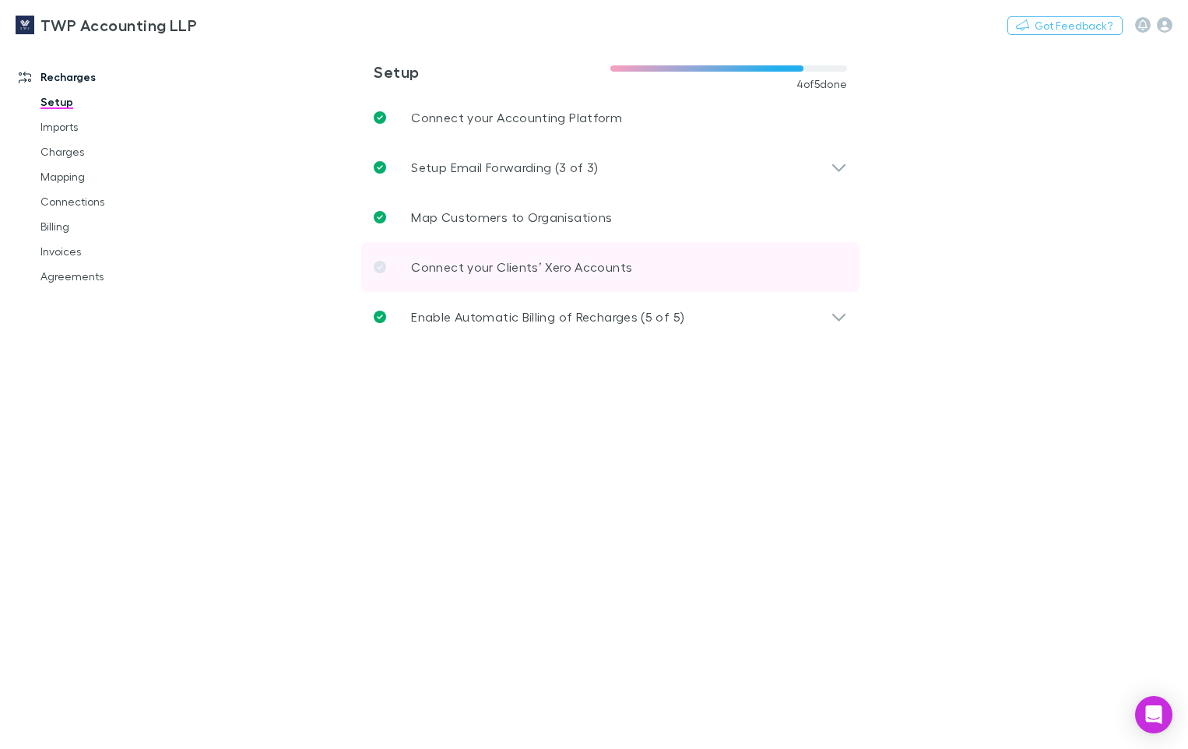
click at [522, 270] on p "Connect your Clients’ Xero Accounts" at bounding box center [521, 267] width 221 height 19
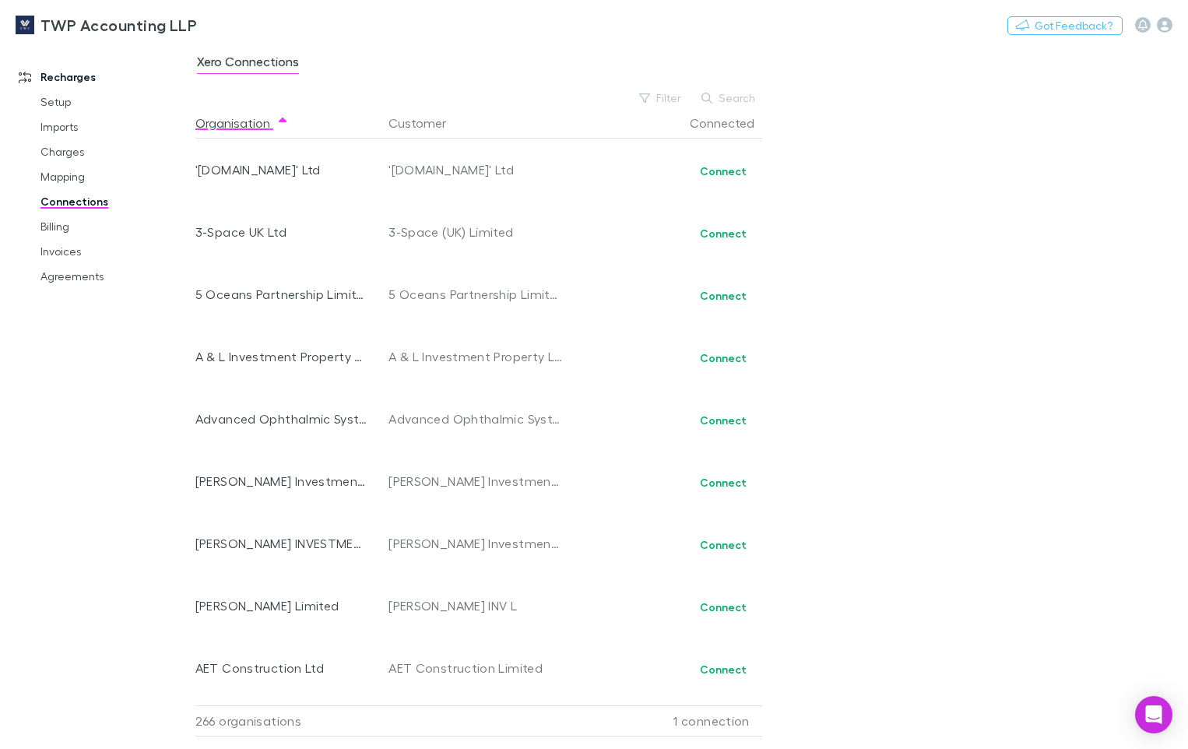
scroll to position [311, 0]
click at [54, 227] on link "Billing" at bounding box center [114, 226] width 179 height 25
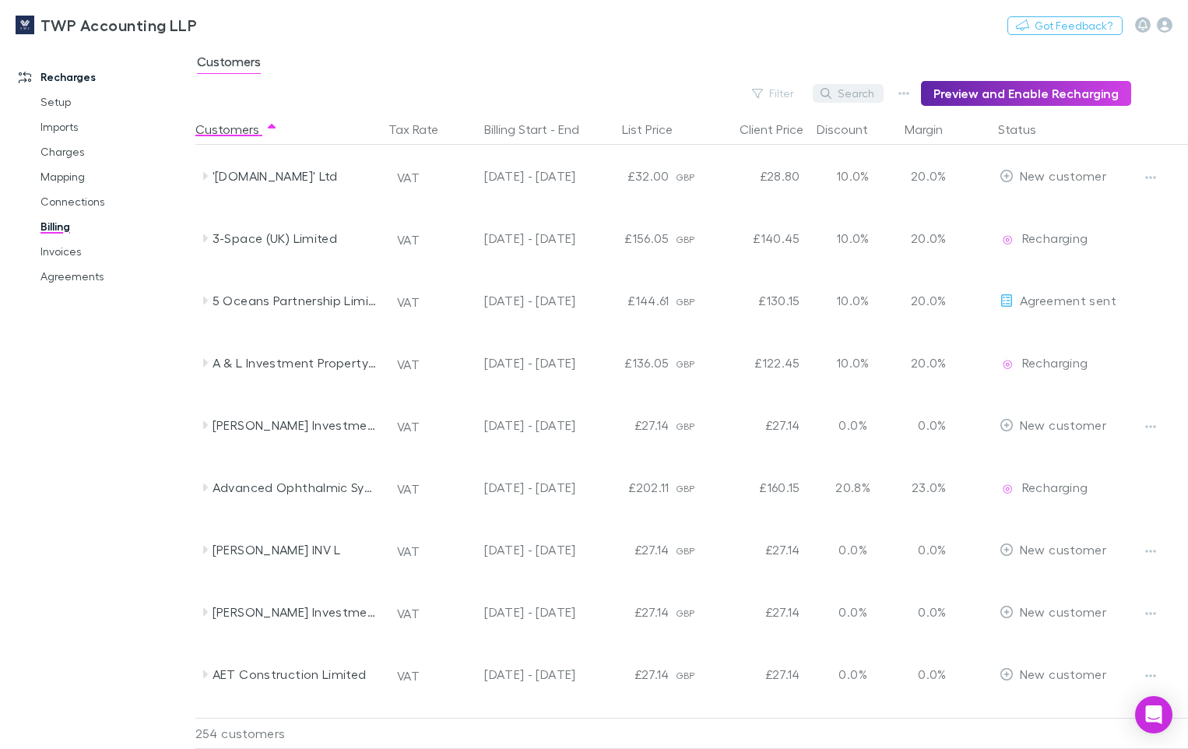
click at [850, 91] on button "Search" at bounding box center [848, 93] width 71 height 19
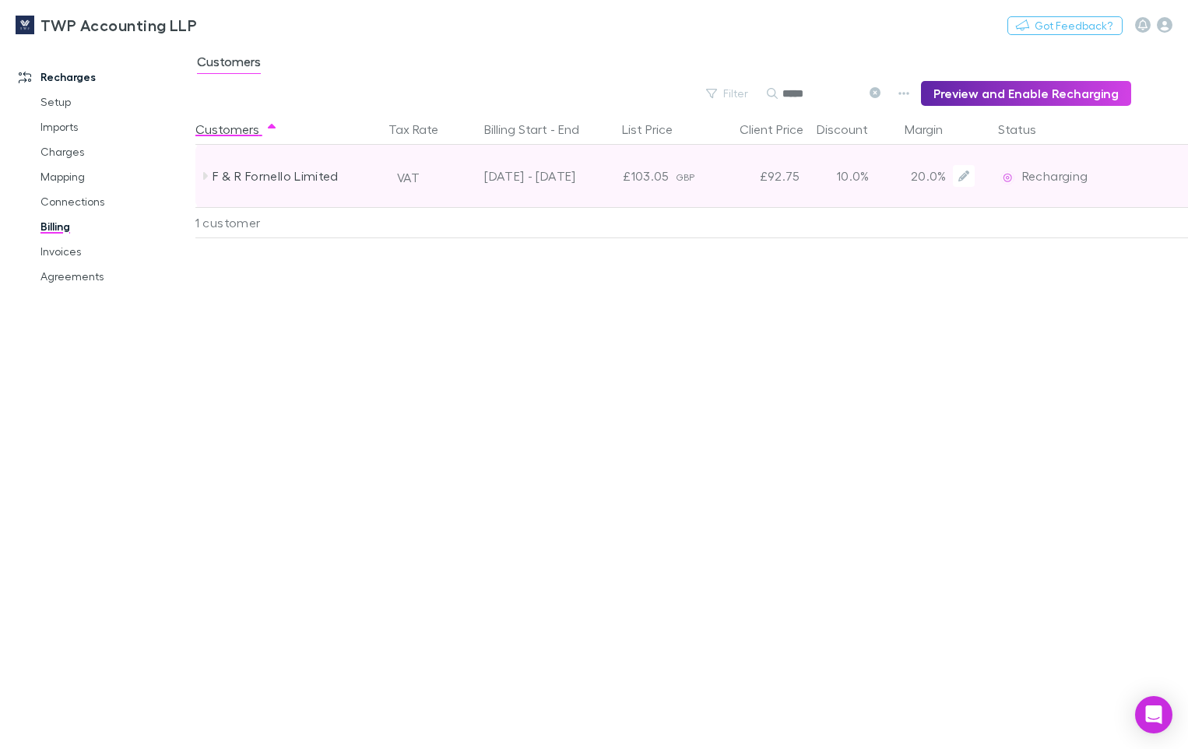
type input "*****"
click at [286, 174] on div "F & R Fornello Limited" at bounding box center [295, 176] width 165 height 62
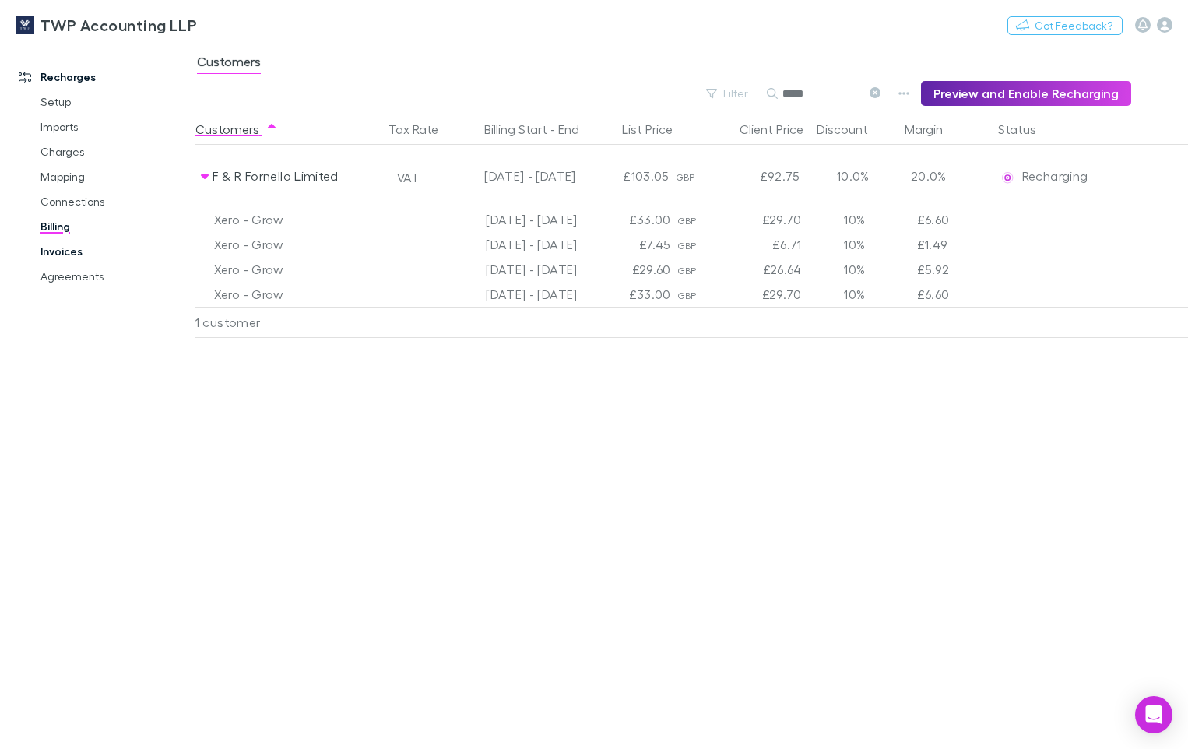
click at [68, 250] on link "Invoices" at bounding box center [114, 251] width 179 height 25
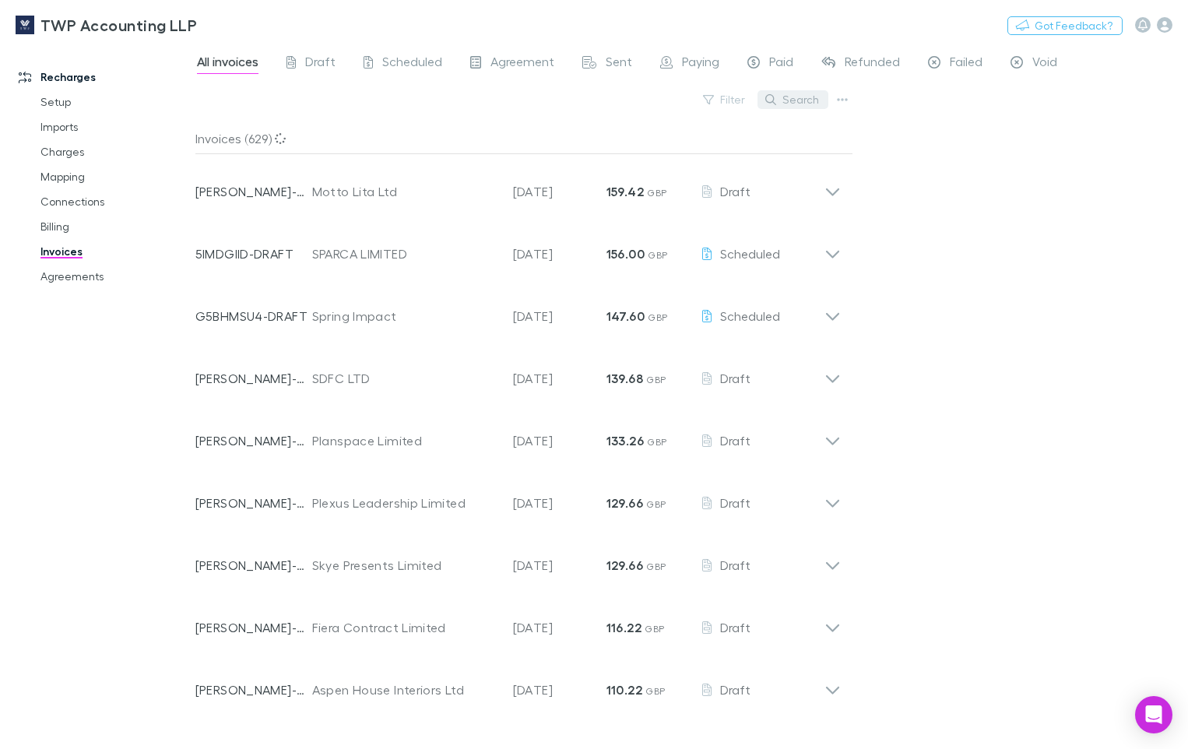
click at [786, 98] on button "Search" at bounding box center [792, 99] width 71 height 19
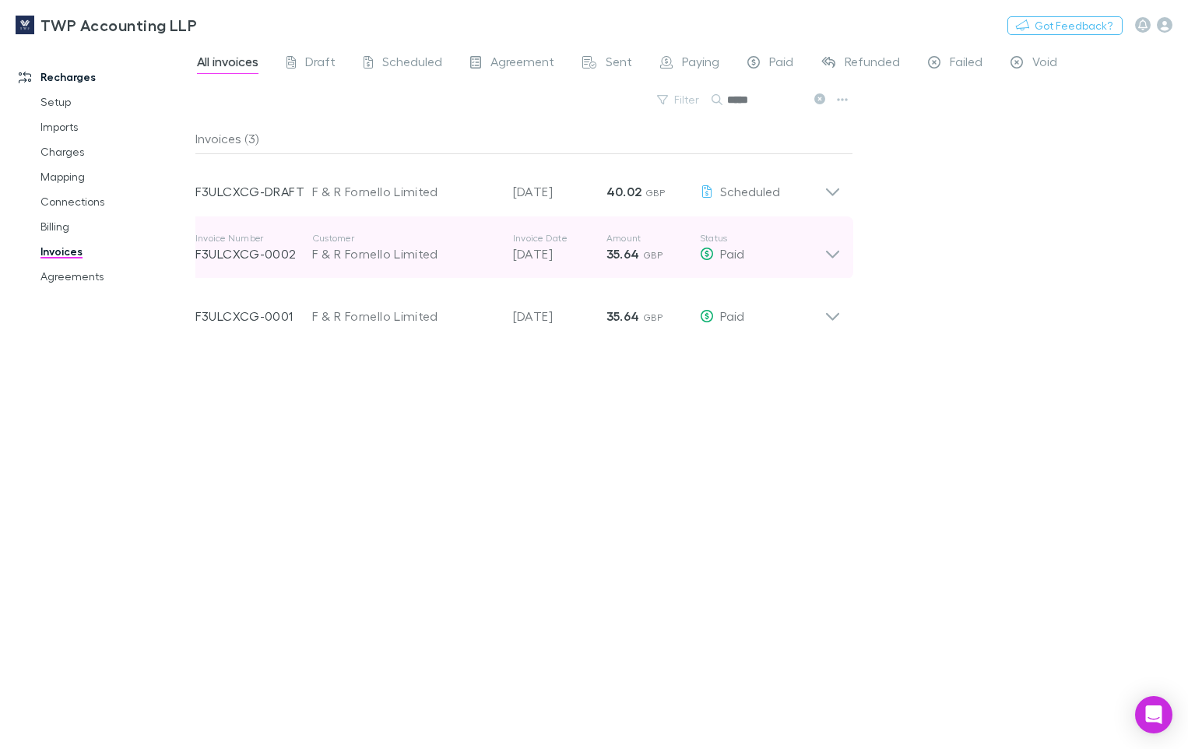
type input "*****"
click at [552, 254] on p "[DATE]" at bounding box center [559, 253] width 93 height 19
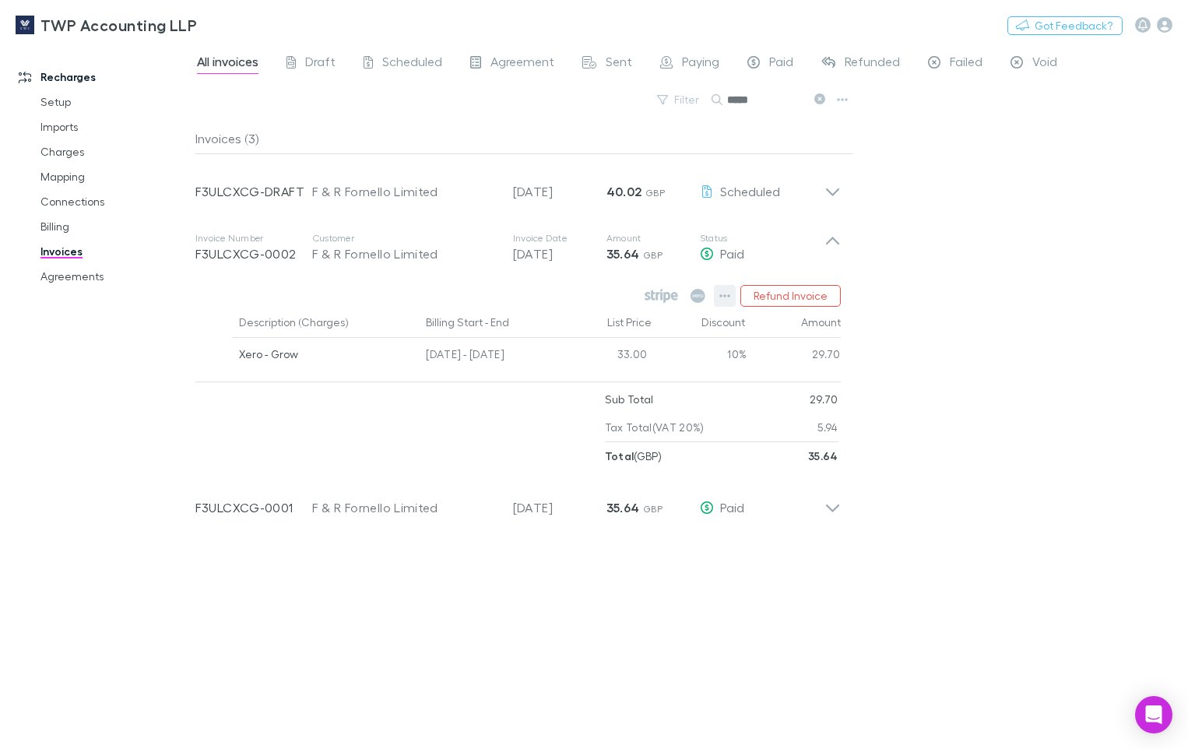
click at [728, 293] on icon "button" at bounding box center [724, 296] width 11 height 12
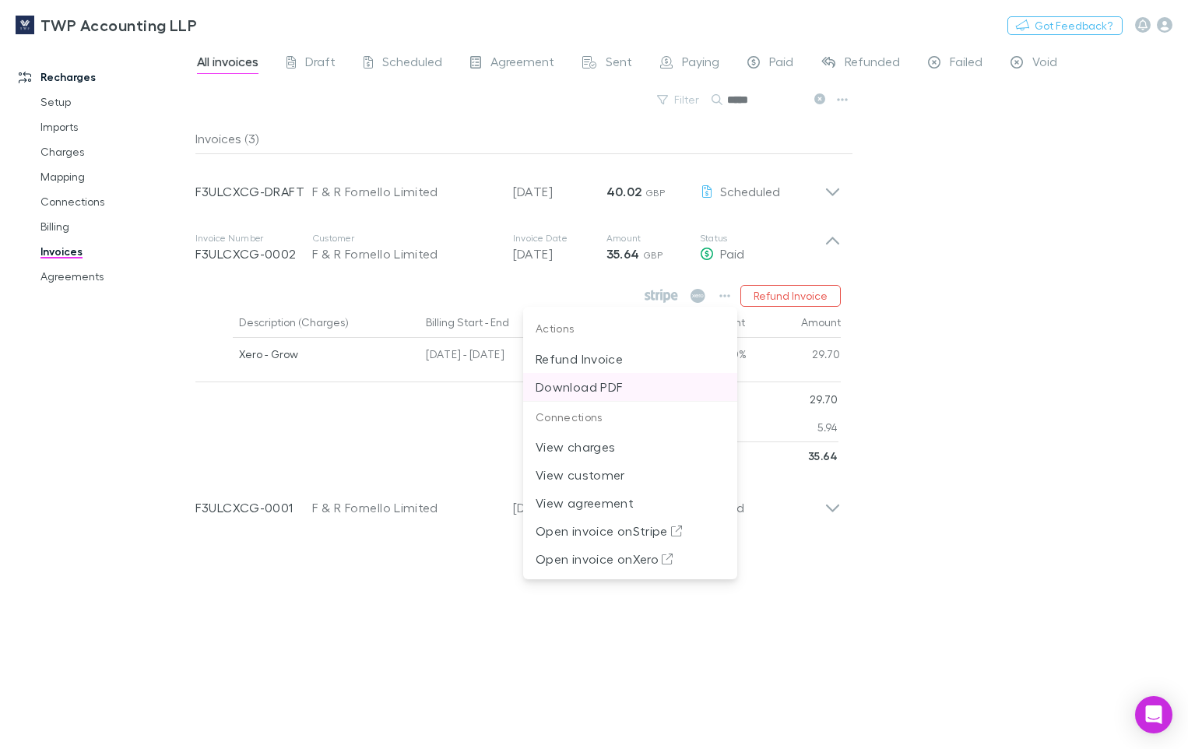
click at [621, 381] on p "Download PDF" at bounding box center [630, 387] width 189 height 19
